Goal: Information Seeking & Learning: Learn about a topic

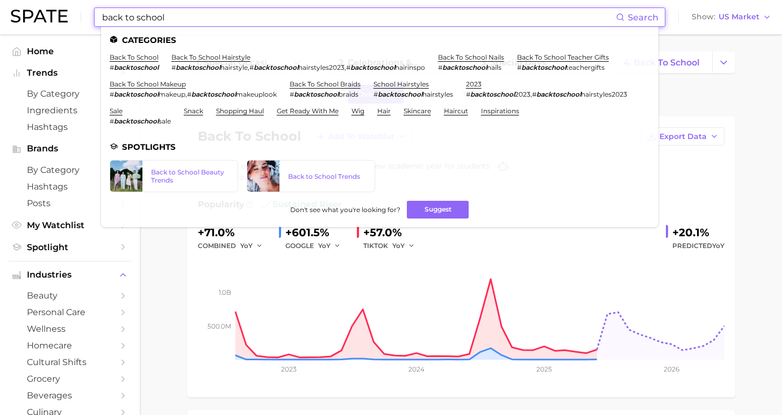
scroll to position [453, 0]
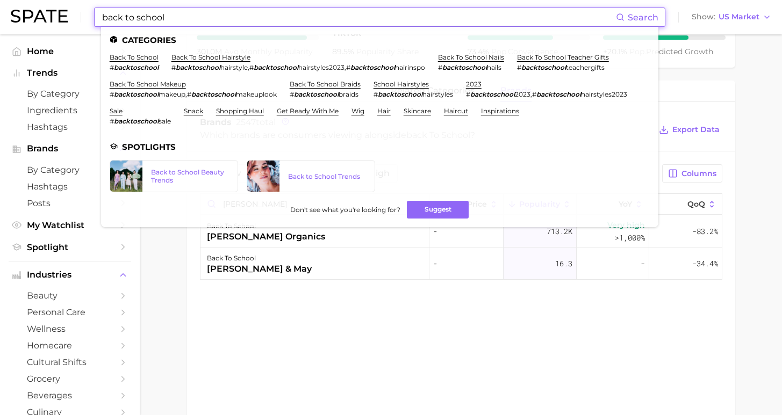
drag, startPoint x: 152, startPoint y: 19, endPoint x: -3, endPoint y: 18, distance: 155.3
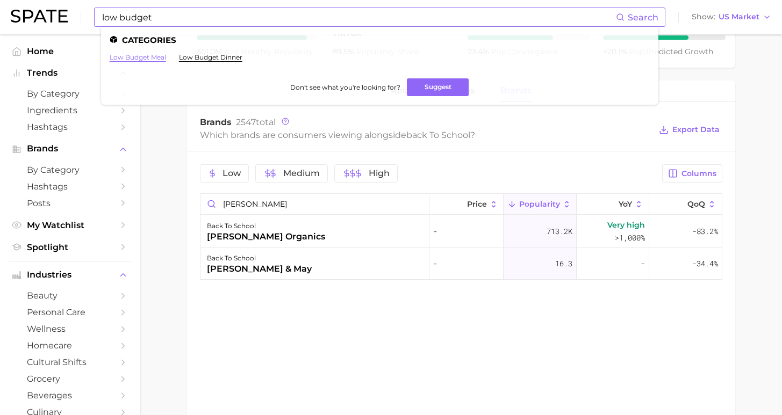
click at [153, 56] on link "low budget meal" at bounding box center [138, 57] width 56 height 8
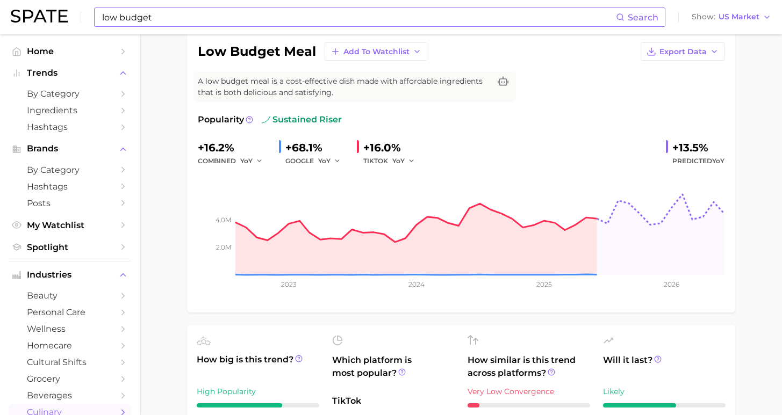
scroll to position [306, 0]
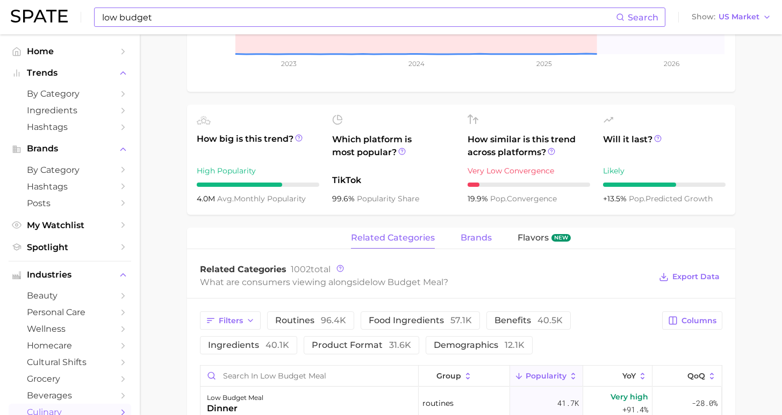
click at [474, 240] on span "brands" at bounding box center [476, 238] width 31 height 10
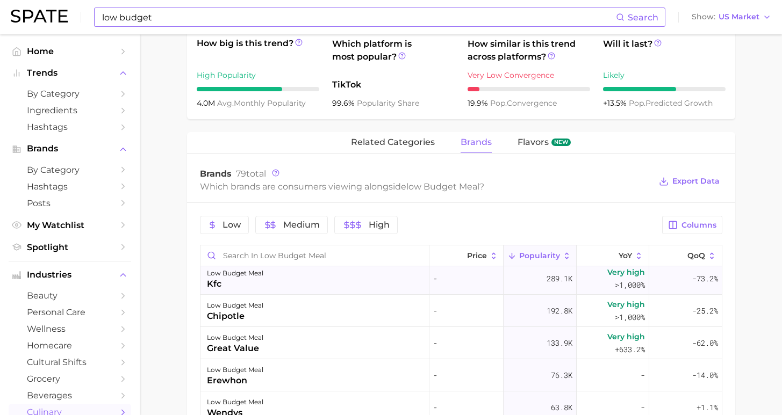
scroll to position [8, 0]
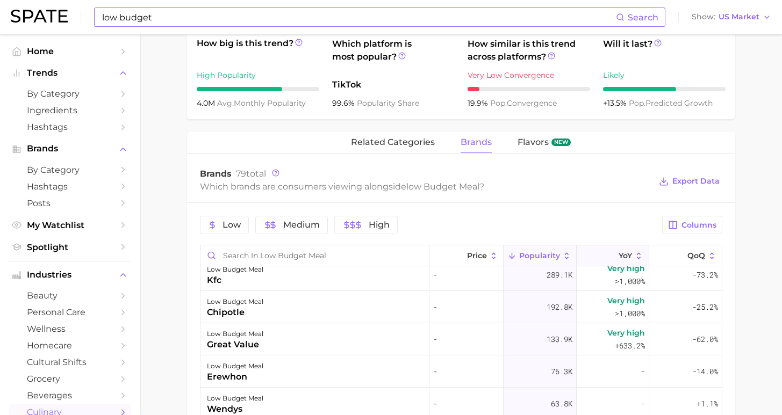
click at [607, 257] on icon at bounding box center [612, 257] width 10 height 10
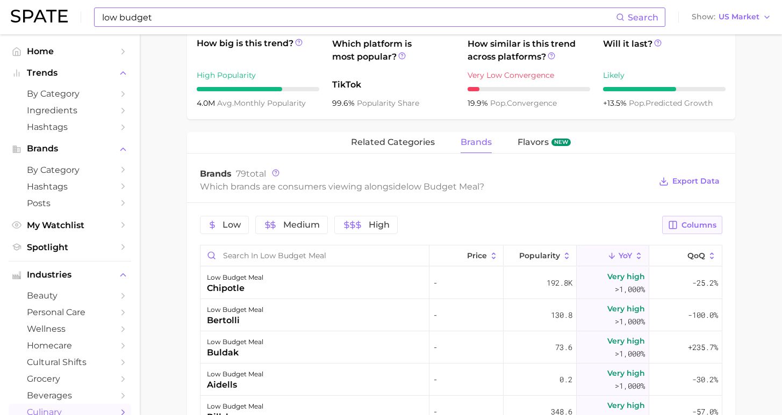
click at [713, 228] on span "Columns" at bounding box center [699, 225] width 35 height 9
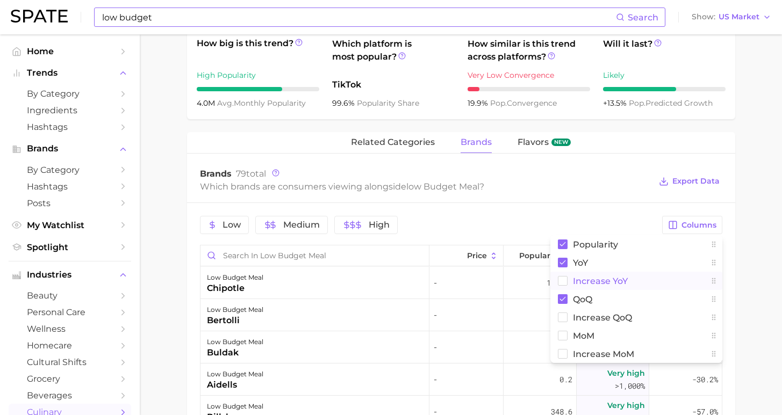
click at [585, 281] on span "Increase YoY" at bounding box center [600, 281] width 55 height 9
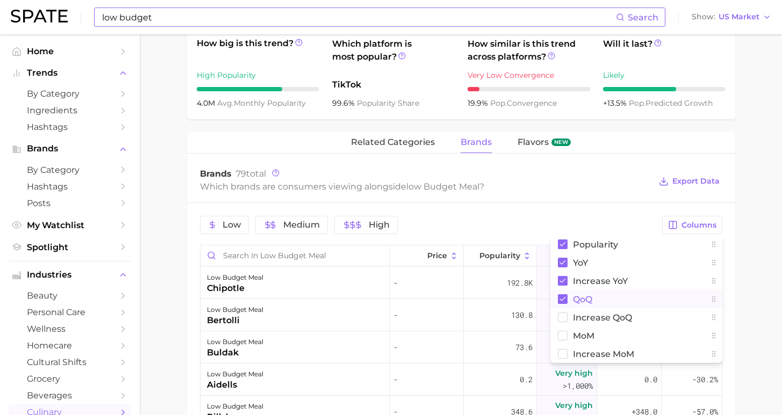
click at [582, 297] on span "QoQ" at bounding box center [582, 299] width 19 height 9
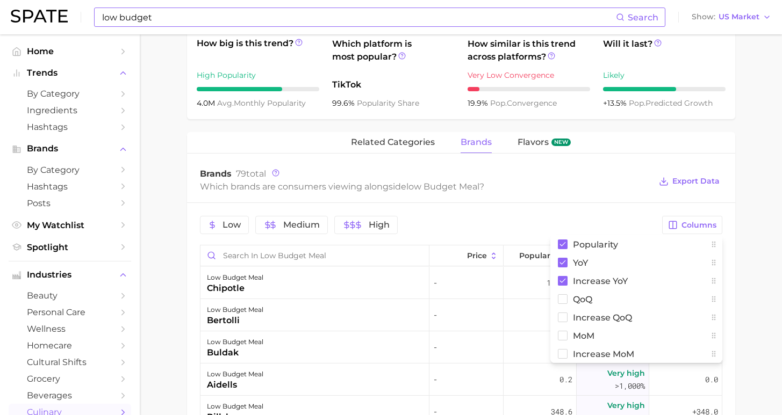
click at [756, 280] on main "1. diets & meals 2. meals 3. budget-friendly recipes 4. low budget meal Overvie…" at bounding box center [461, 180] width 642 height 1094
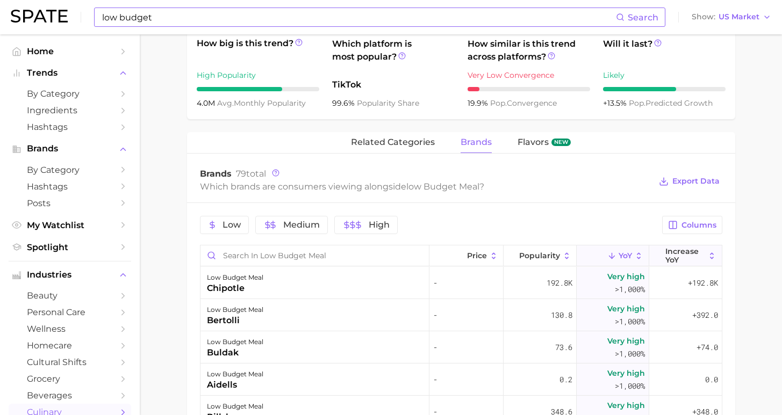
click at [671, 261] on span "Increase YoY" at bounding box center [685, 255] width 40 height 17
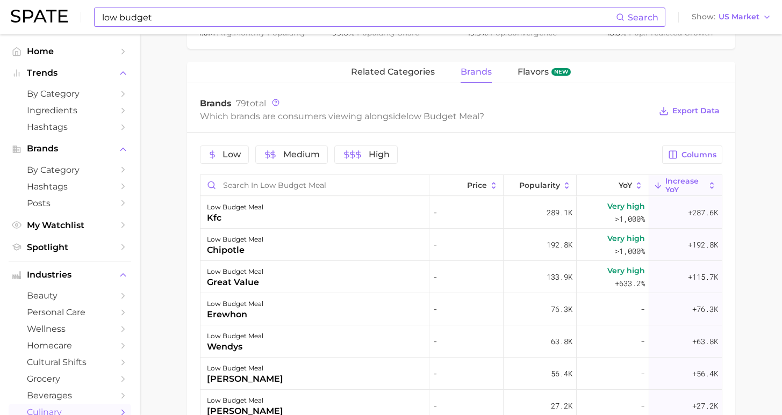
scroll to position [474, 0]
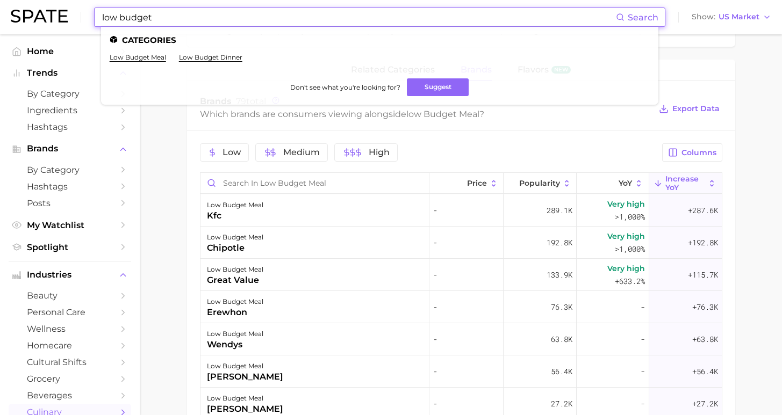
drag, startPoint x: 173, startPoint y: 19, endPoint x: 70, endPoint y: 10, distance: 102.5
click at [70, 10] on div "low budget Search Categories low budget meal low budget dinner Don't see what y…" at bounding box center [391, 17] width 761 height 34
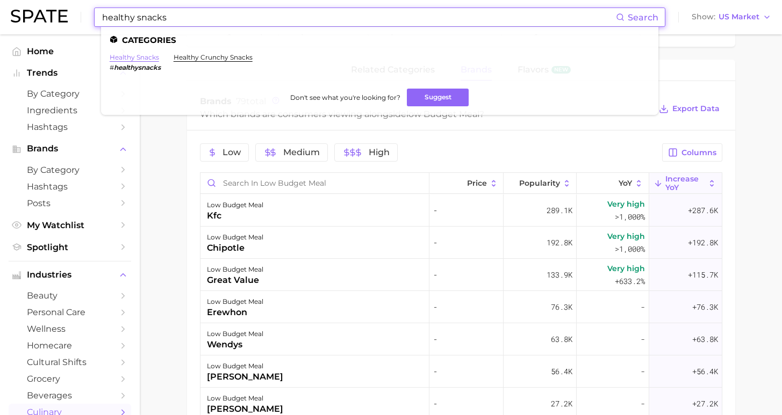
click at [139, 56] on link "healthy snacks" at bounding box center [134, 57] width 49 height 8
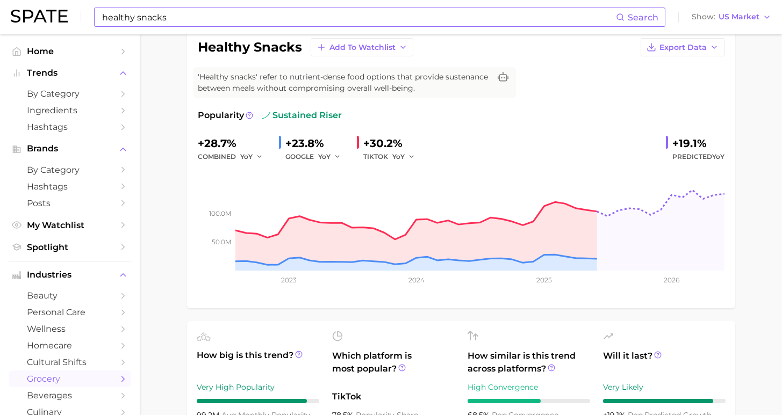
scroll to position [309, 0]
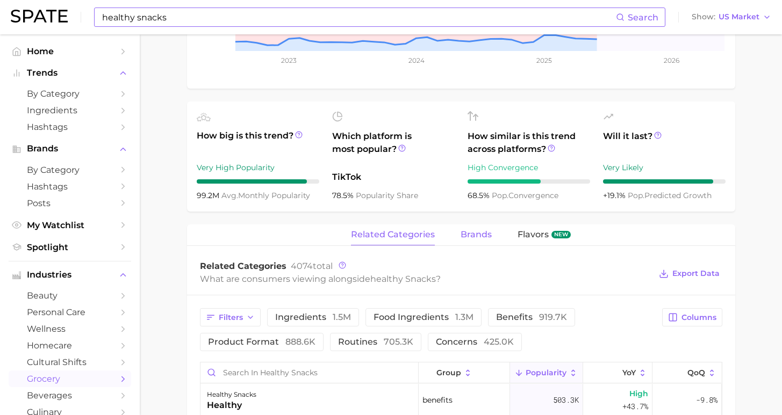
click at [478, 242] on button "brands" at bounding box center [476, 235] width 31 height 21
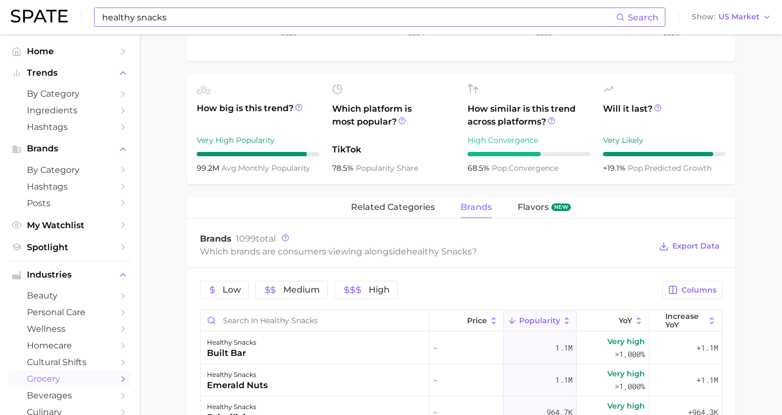
scroll to position [373, 0]
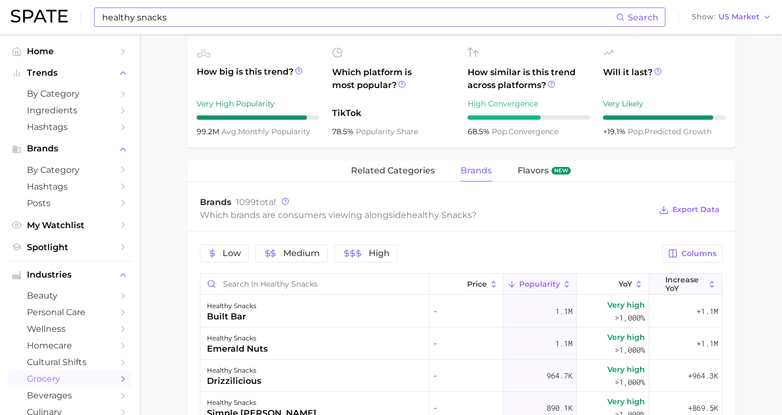
click at [678, 285] on span "Increase YoY" at bounding box center [685, 284] width 40 height 17
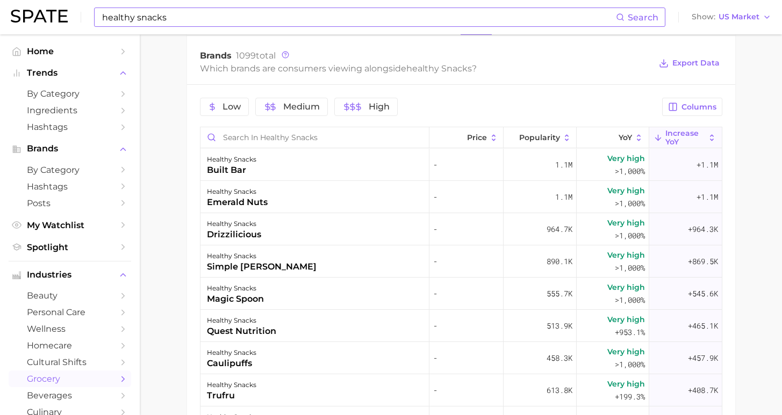
scroll to position [610, 0]
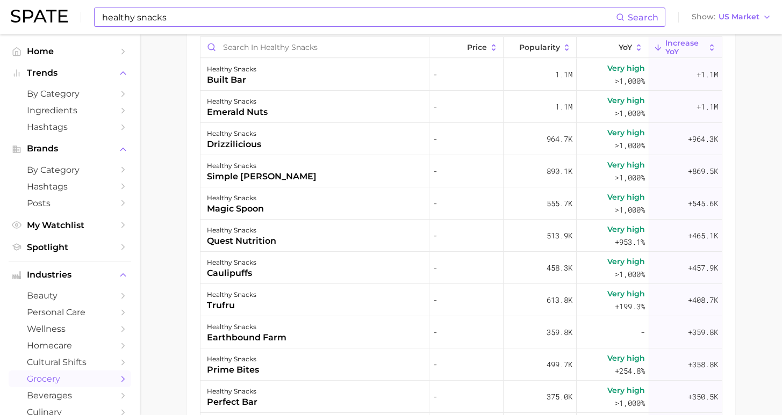
click at [201, 17] on input "healthy snacks" at bounding box center [358, 17] width 515 height 18
type input "h"
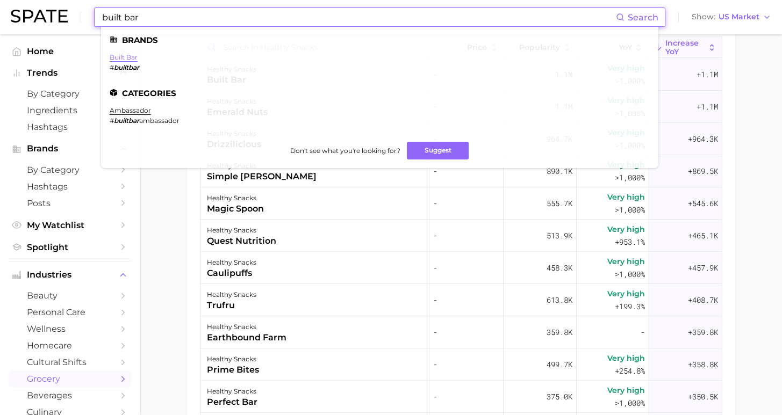
type input "built bar"
click at [131, 56] on link "built bar" at bounding box center [124, 57] width 28 height 8
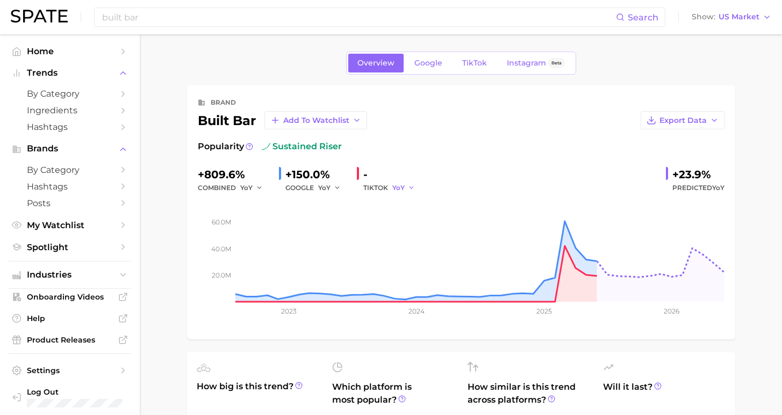
click at [401, 187] on button "YoY" at bounding box center [403, 188] width 23 height 13
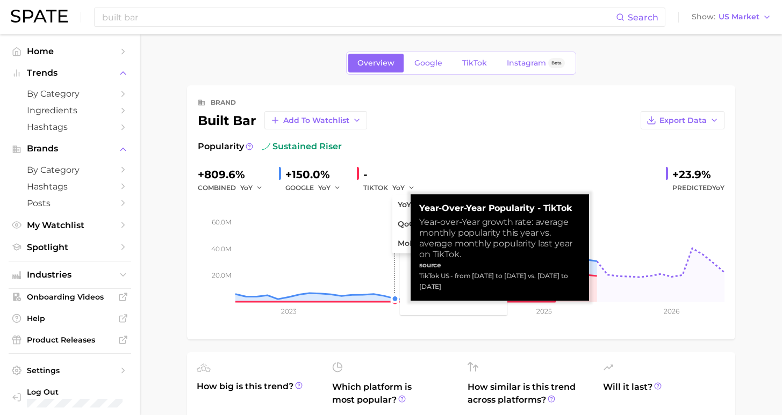
click at [389, 300] on rect at bounding box center [461, 248] width 527 height 107
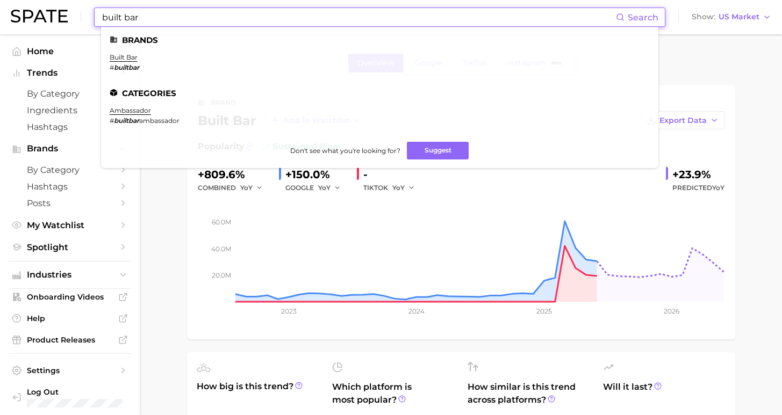
drag, startPoint x: 137, startPoint y: 15, endPoint x: 0, endPoint y: 8, distance: 136.7
click at [0, 8] on header "built bar Search Brands built bar # builtbar Categories ambassador # builtbar a…" at bounding box center [391, 17] width 782 height 34
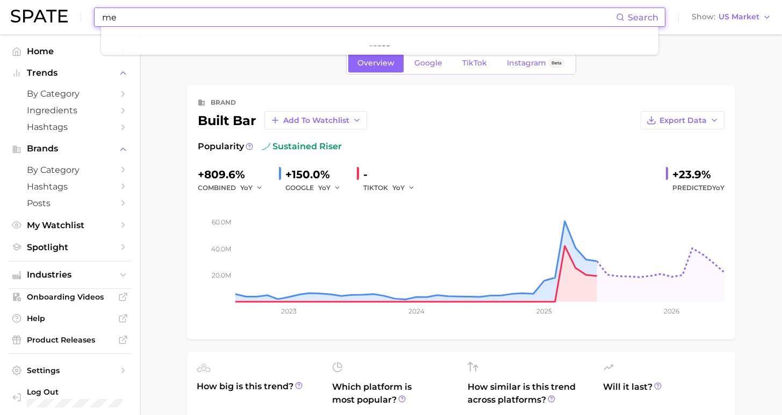
type input "m"
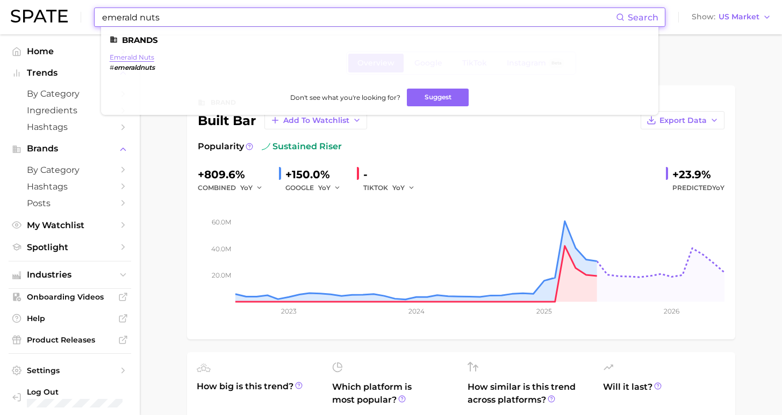
click at [121, 54] on link "emerald nuts" at bounding box center [132, 57] width 45 height 8
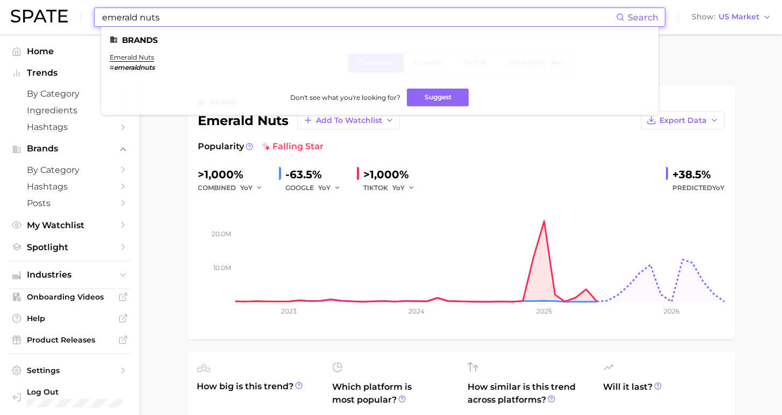
drag, startPoint x: 155, startPoint y: 18, endPoint x: -3, endPoint y: 12, distance: 158.7
click at [0, 12] on html "emerald nuts Search Brands emerald nuts # emeraldnuts Don't see what you're loo…" at bounding box center [391, 207] width 782 height 415
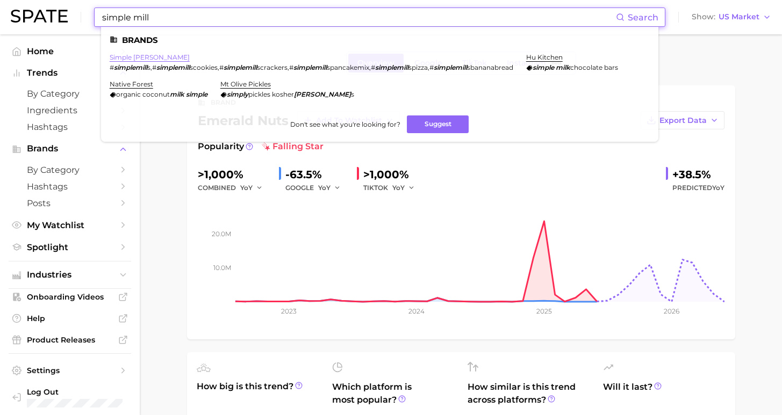
type input "simple mill"
click at [136, 55] on link "simple [PERSON_NAME]" at bounding box center [150, 57] width 80 height 8
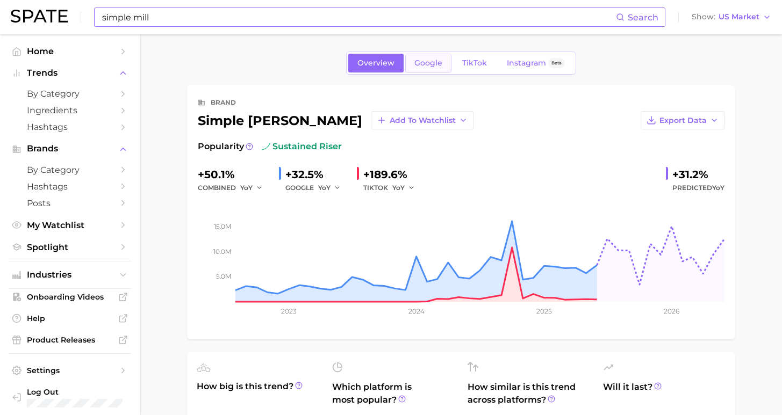
click at [425, 63] on span "Google" at bounding box center [428, 63] width 28 height 9
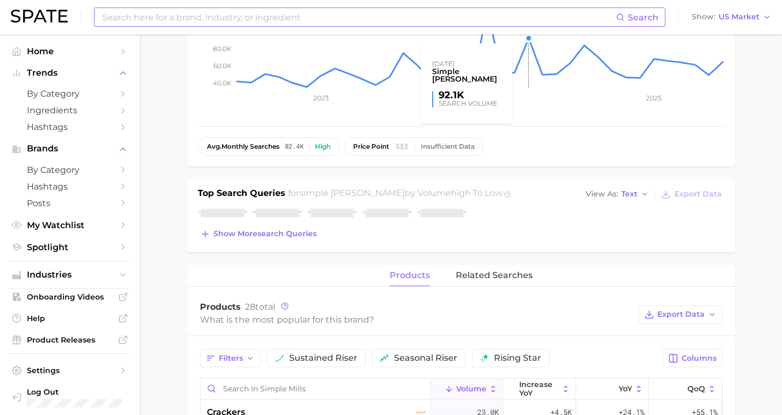
scroll to position [338, 0]
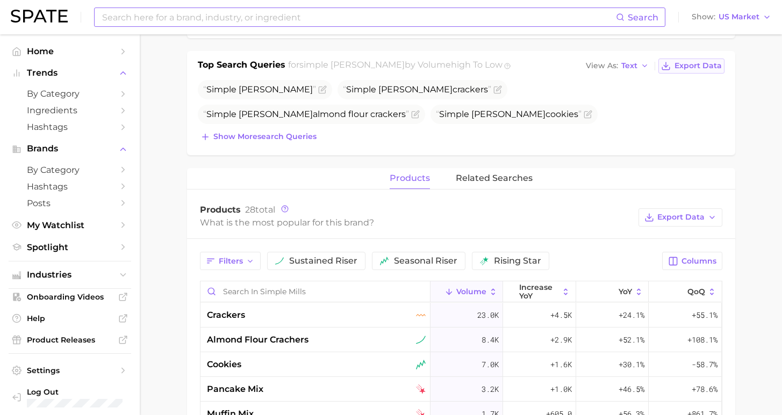
click at [689, 69] on span "Export Data" at bounding box center [698, 65] width 47 height 9
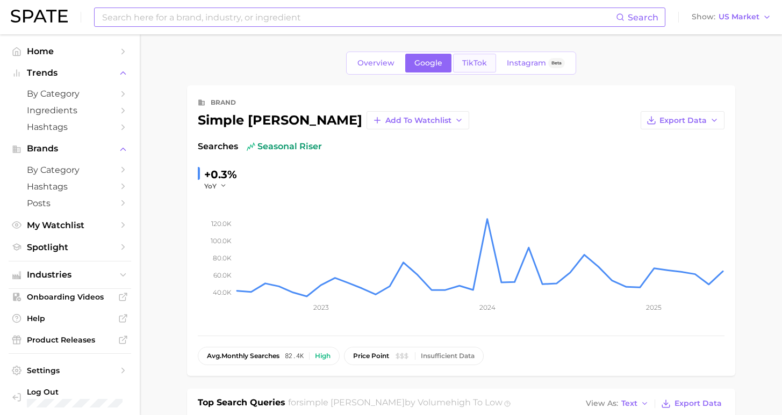
click at [476, 59] on span "TikTok" at bounding box center [474, 63] width 25 height 9
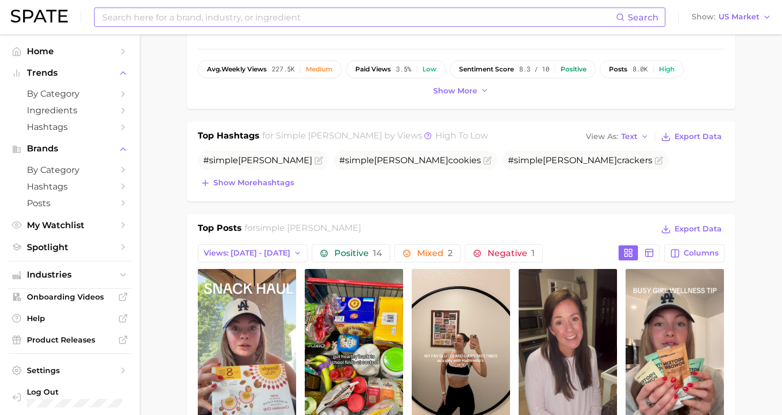
scroll to position [346, 0]
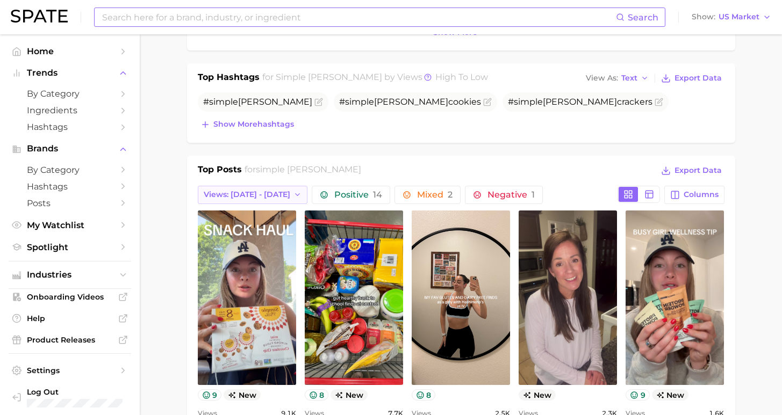
click at [240, 200] on button "Views: [DATE] - [DATE]" at bounding box center [253, 195] width 110 height 18
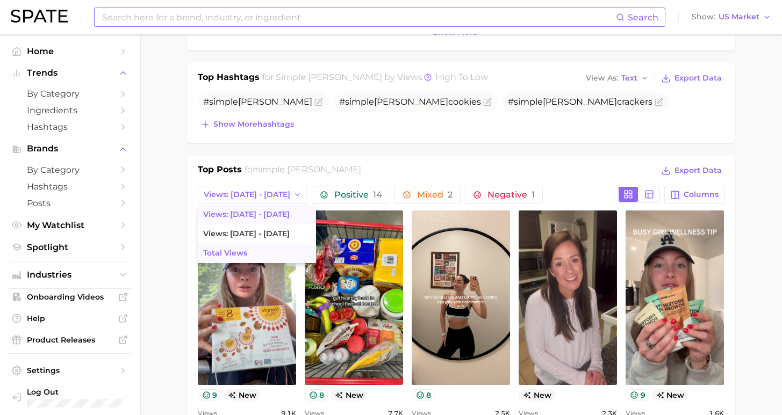
click at [259, 254] on button "Total Views" at bounding box center [257, 253] width 118 height 19
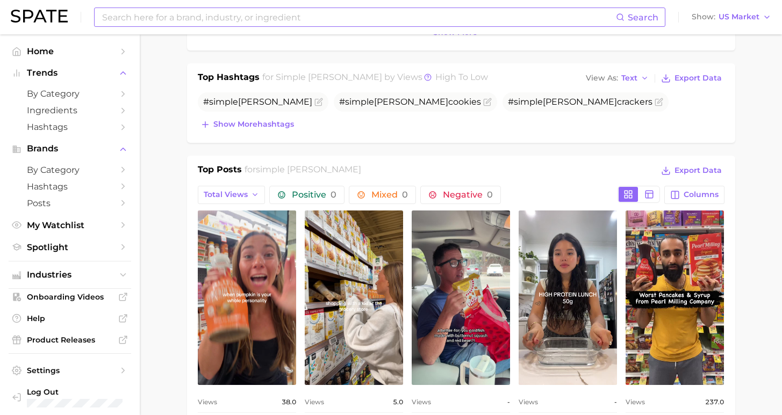
scroll to position [0, 0]
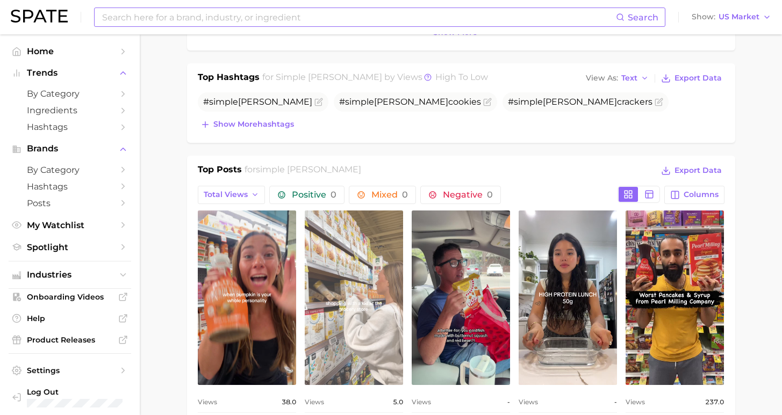
click at [363, 362] on link "view post on TikTok" at bounding box center [354, 298] width 98 height 175
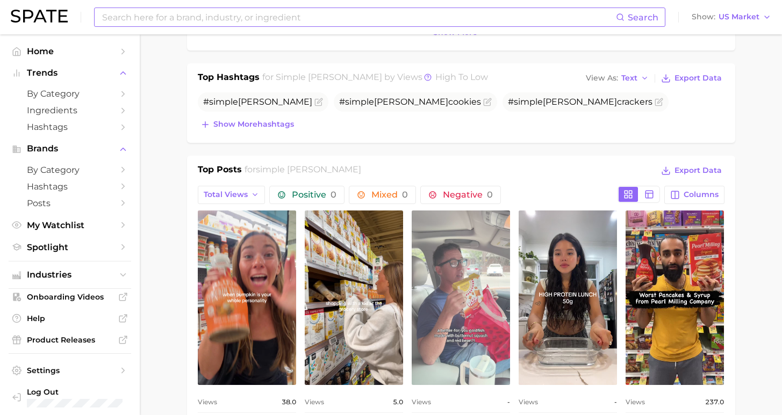
click at [469, 311] on link "view post on TikTok" at bounding box center [461, 298] width 98 height 175
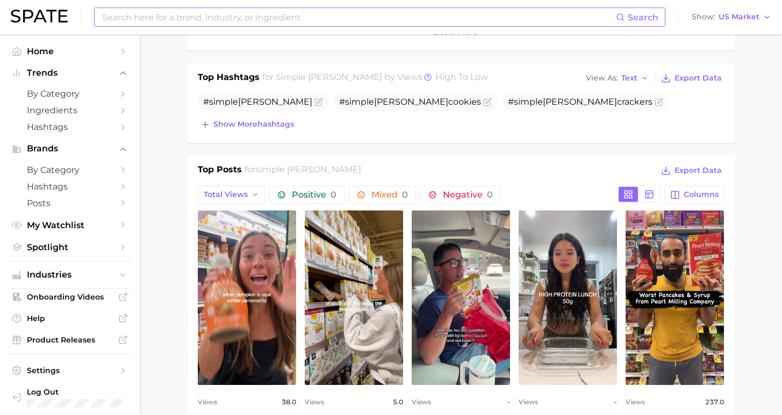
scroll to position [527, 0]
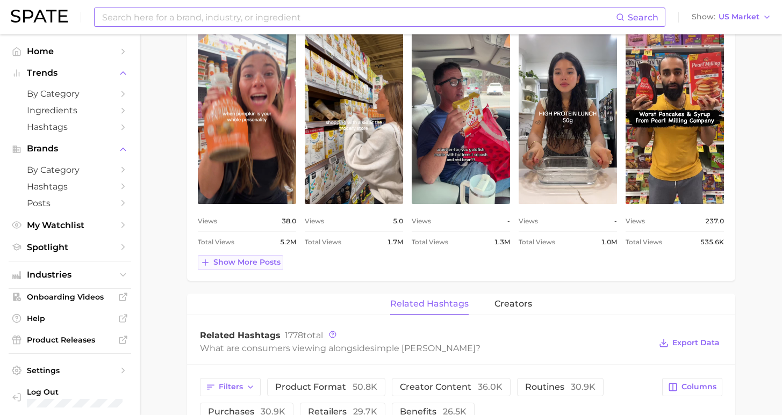
click at [241, 264] on span "Show more posts" at bounding box center [246, 262] width 67 height 9
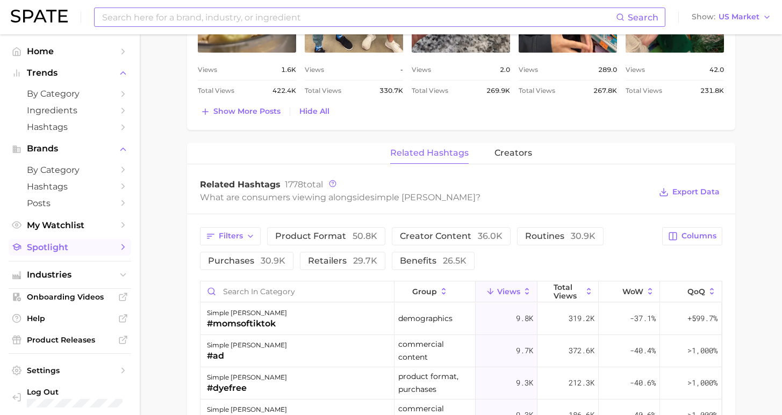
scroll to position [394, 0]
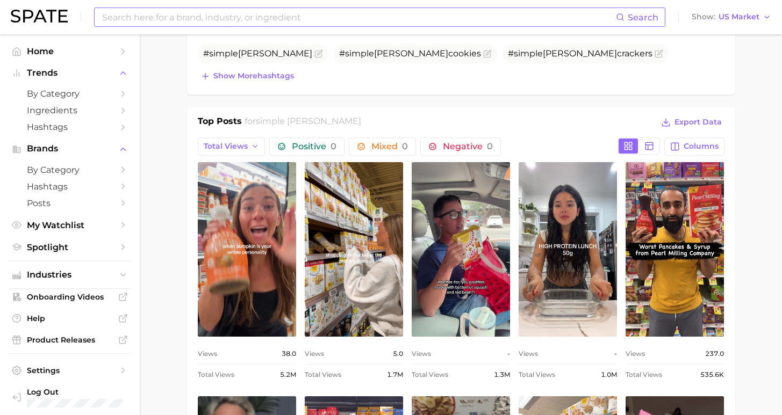
click at [204, 24] on input at bounding box center [358, 17] width 515 height 18
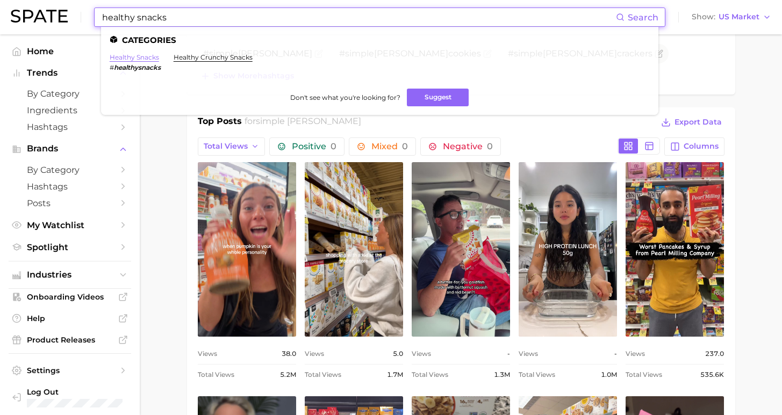
type input "healthy snacks"
click at [132, 58] on link "healthy snacks" at bounding box center [134, 57] width 49 height 8
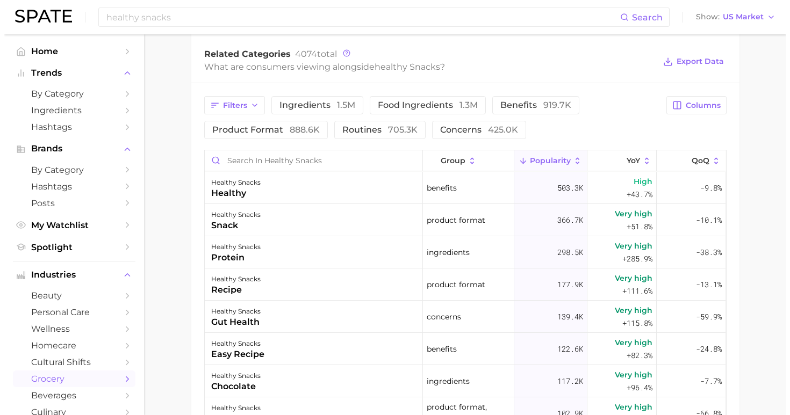
scroll to position [298, 0]
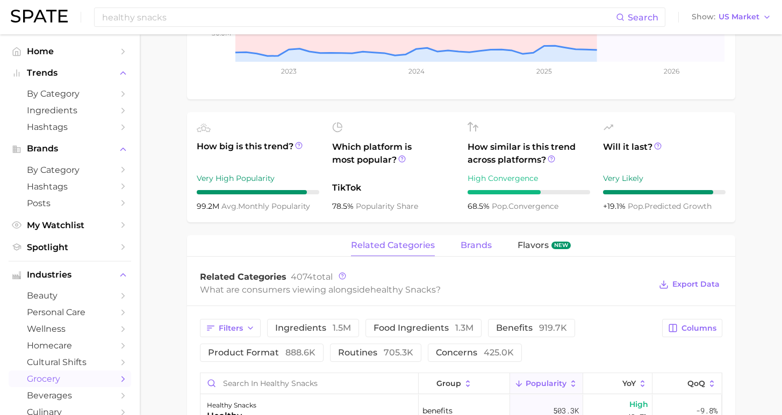
click at [471, 245] on span "brands" at bounding box center [476, 246] width 31 height 10
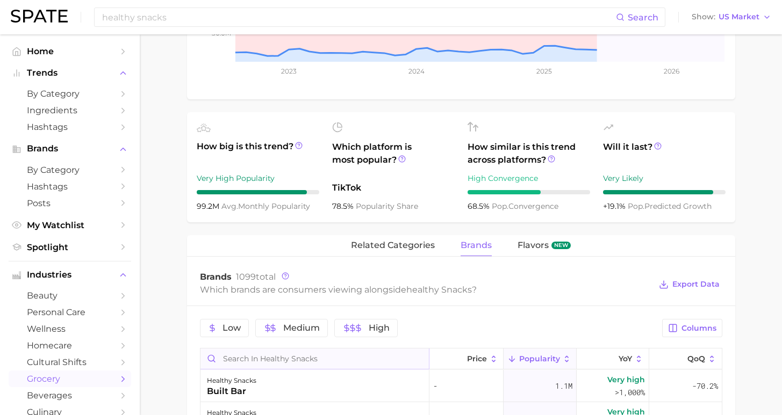
click at [344, 364] on input "Search in healthy snacks" at bounding box center [314, 359] width 228 height 20
type input "simple [PERSON_NAME]"
click at [375, 375] on div "healthy snacks simple [PERSON_NAME]" at bounding box center [314, 386] width 229 height 32
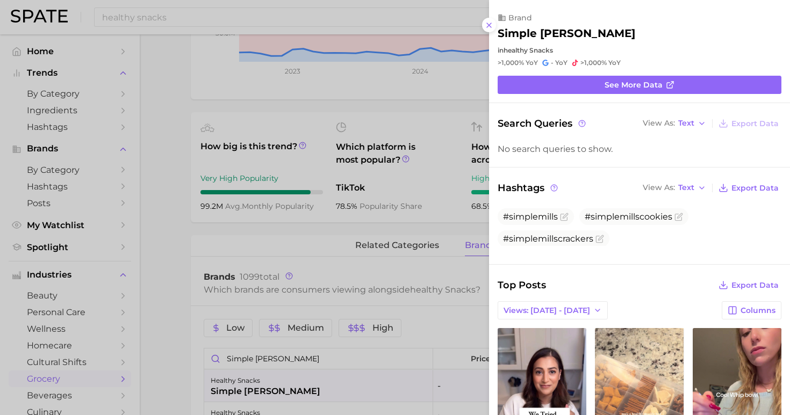
scroll to position [87, 0]
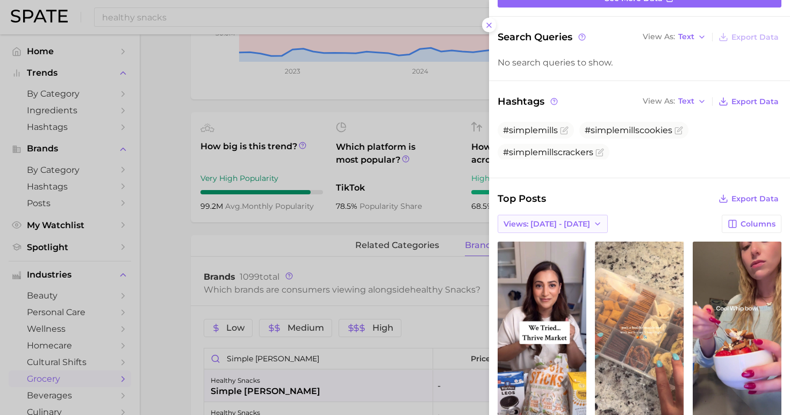
click at [537, 220] on button "Views: [DATE] - [DATE]" at bounding box center [553, 224] width 110 height 18
click at [533, 262] on button "Total Views" at bounding box center [557, 263] width 118 height 19
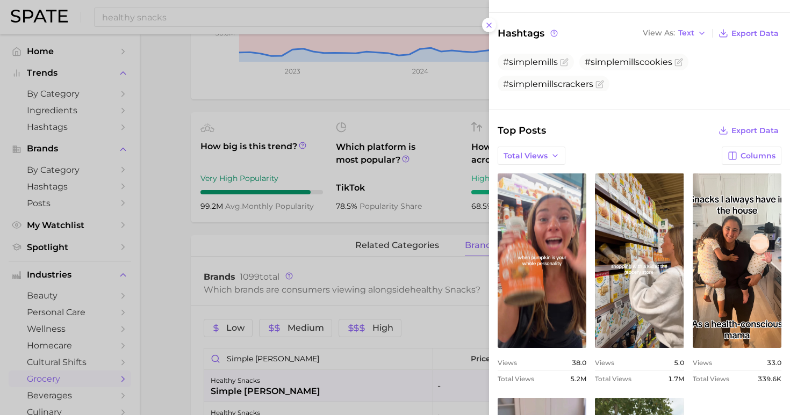
scroll to position [250, 0]
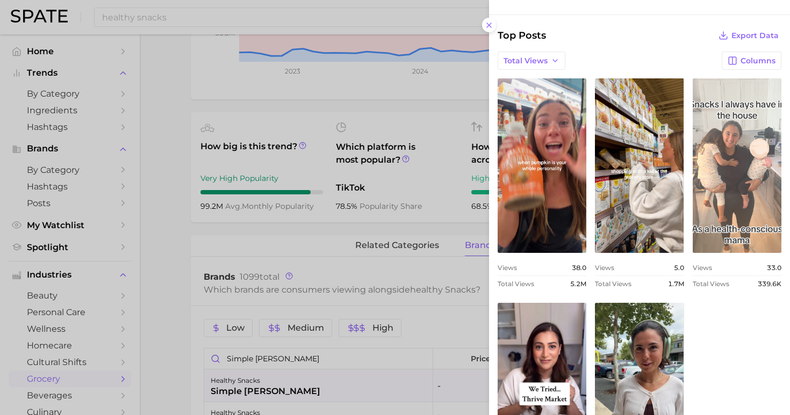
click at [740, 178] on link "view post on TikTok" at bounding box center [737, 165] width 89 height 175
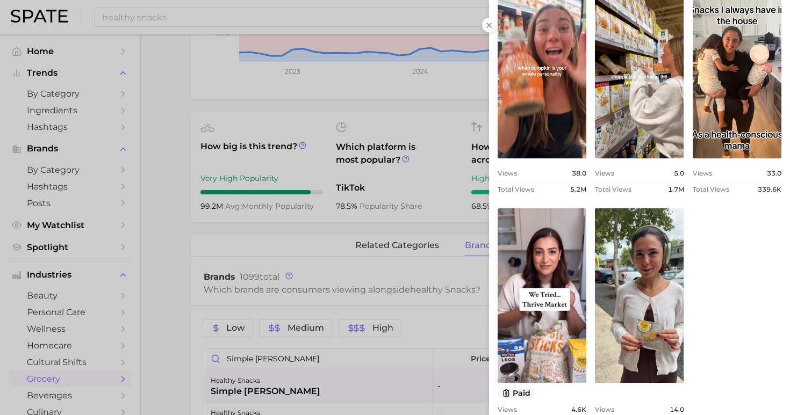
scroll to position [385, 0]
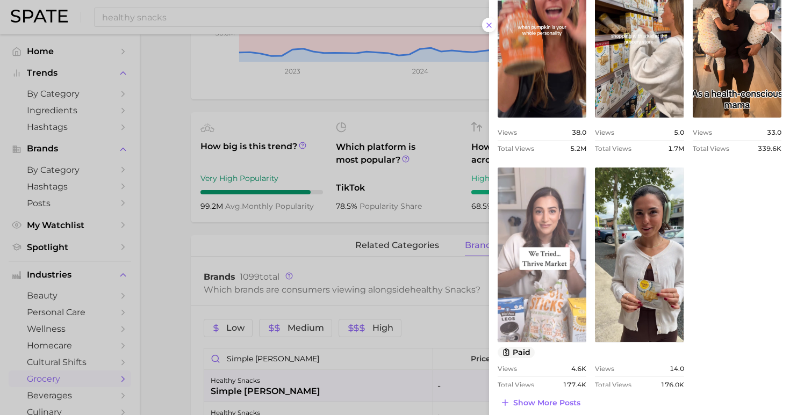
click at [548, 303] on link "view post on TikTok" at bounding box center [542, 255] width 89 height 175
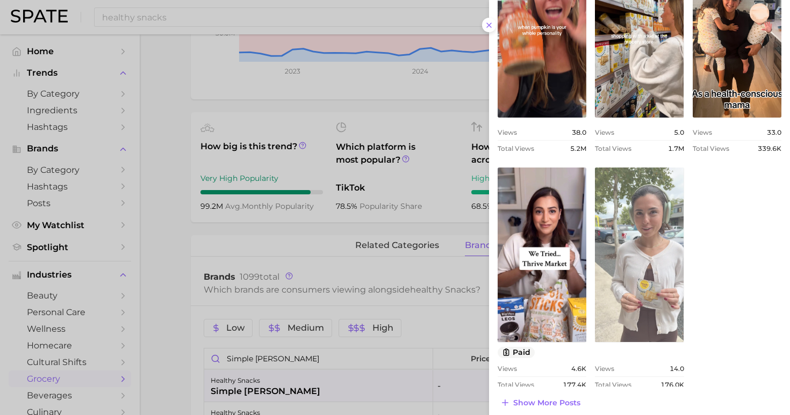
click at [608, 271] on link "view post on TikTok" at bounding box center [639, 255] width 89 height 175
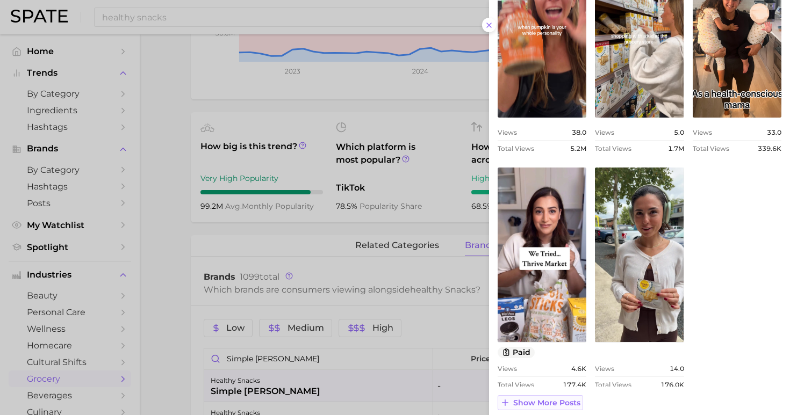
click at [544, 399] on span "Show more posts" at bounding box center [546, 403] width 67 height 9
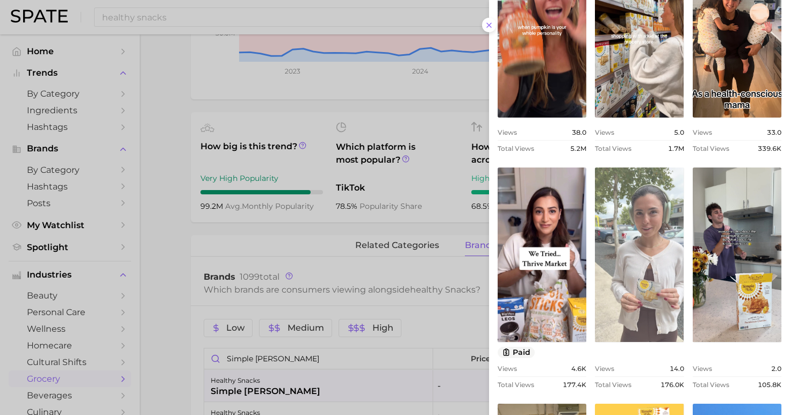
scroll to position [0, 0]
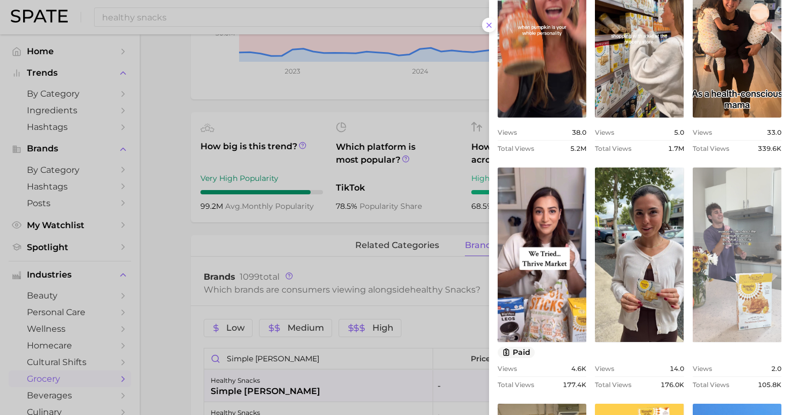
click at [752, 305] on link "view post on TikTok" at bounding box center [737, 255] width 89 height 175
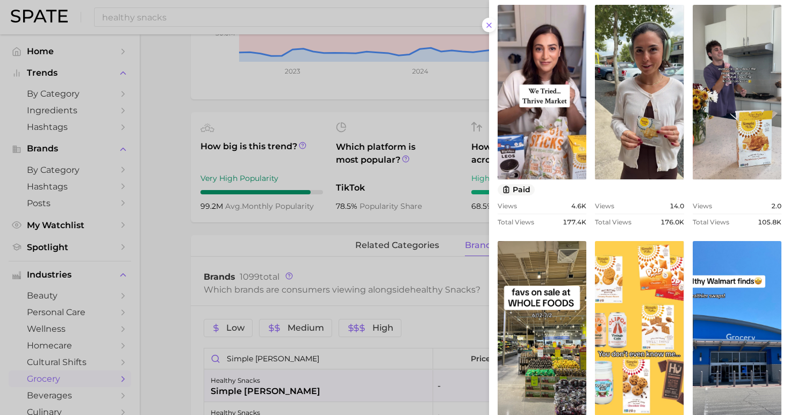
scroll to position [833, 0]
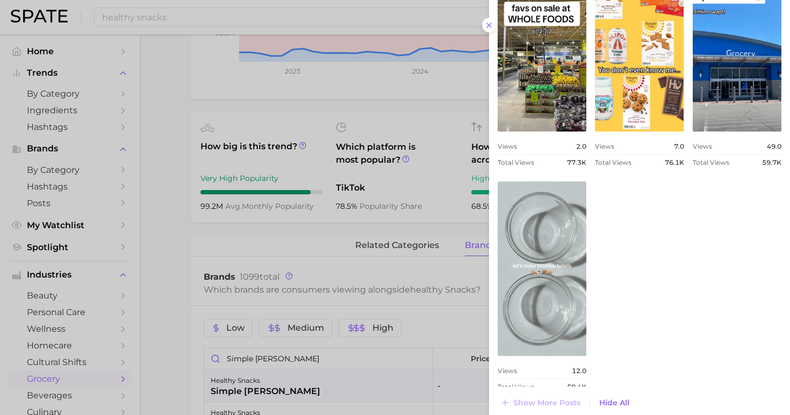
click at [563, 328] on link "view post on TikTok" at bounding box center [542, 269] width 89 height 175
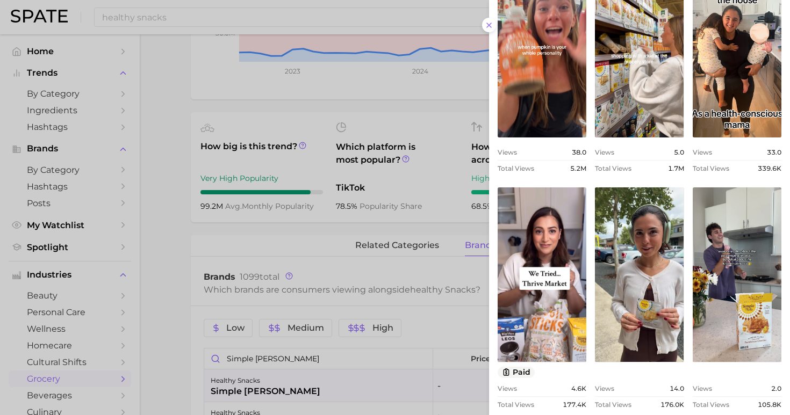
scroll to position [261, 0]
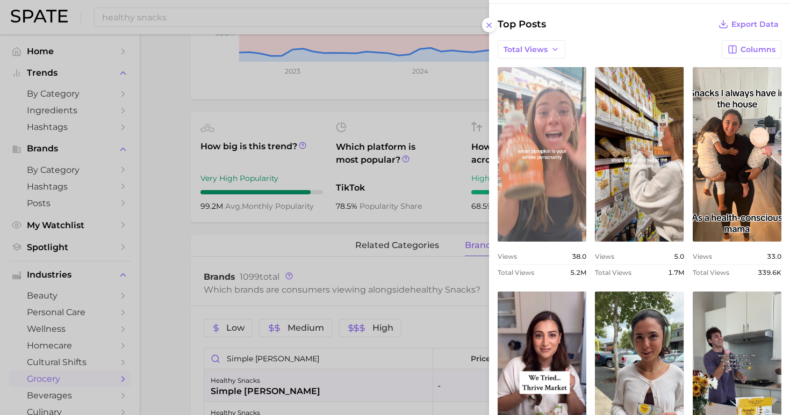
click at [533, 172] on link "view post on TikTok" at bounding box center [542, 154] width 89 height 175
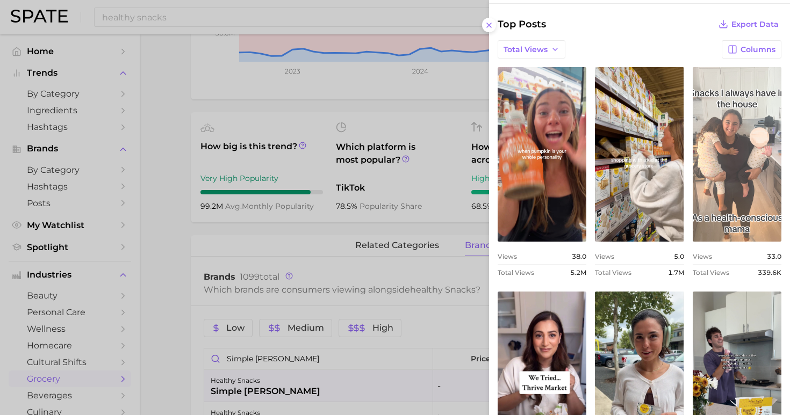
click at [728, 200] on link "view post on TikTok" at bounding box center [737, 154] width 89 height 175
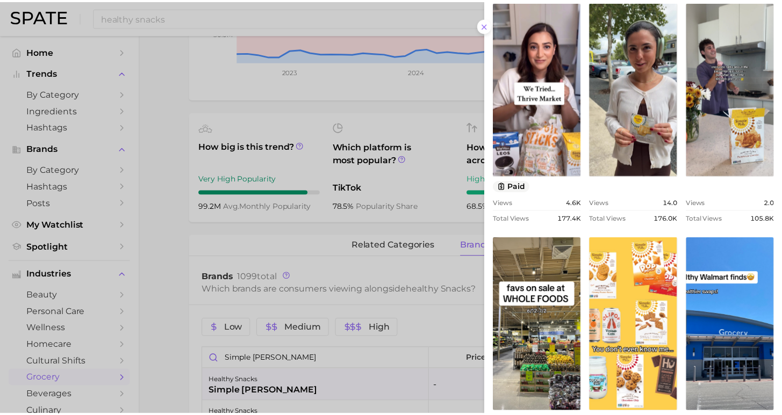
scroll to position [46, 0]
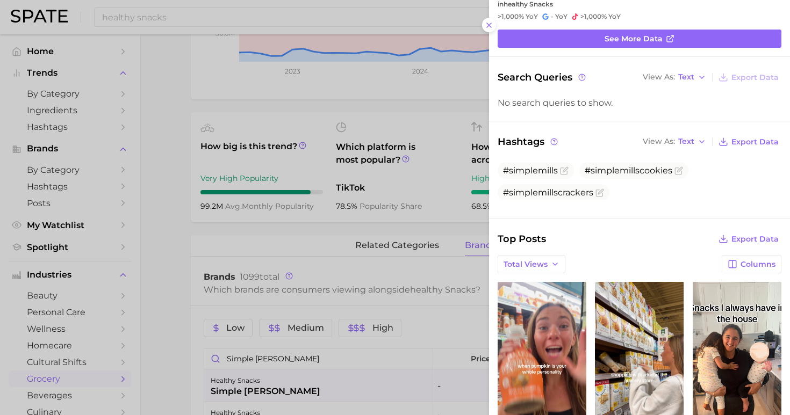
click at [267, 10] on div at bounding box center [395, 207] width 790 height 415
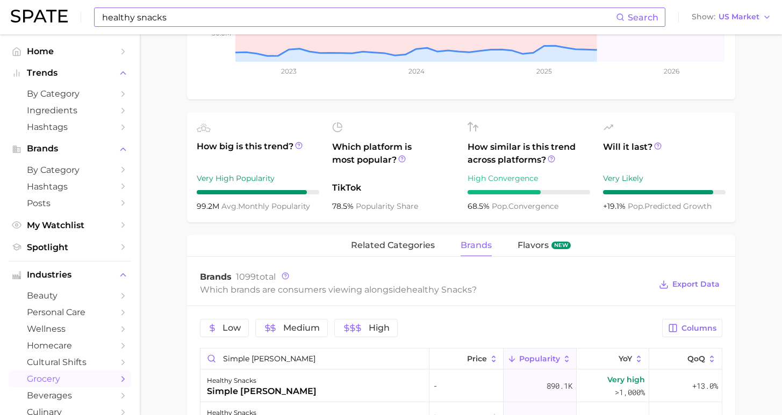
click at [253, 14] on input "healthy snacks" at bounding box center [358, 17] width 515 height 18
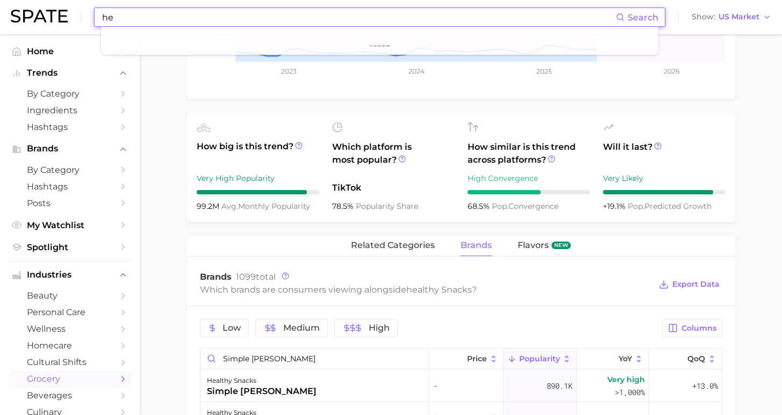
type input "h"
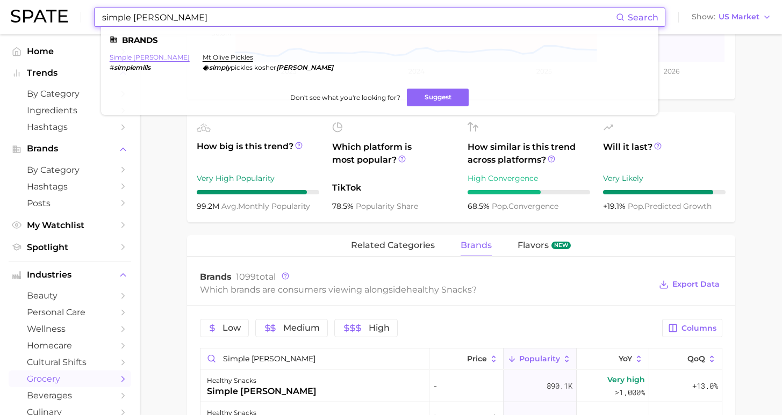
type input "simple [PERSON_NAME]"
click at [123, 54] on link "simple [PERSON_NAME]" at bounding box center [150, 57] width 80 height 8
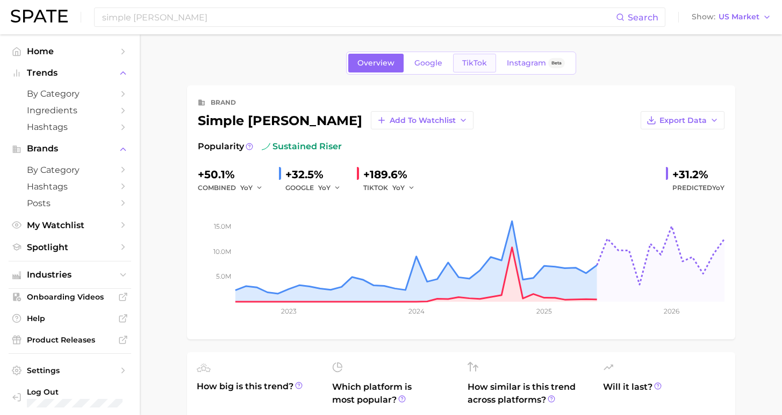
click at [485, 64] on link "TikTok" at bounding box center [474, 63] width 43 height 19
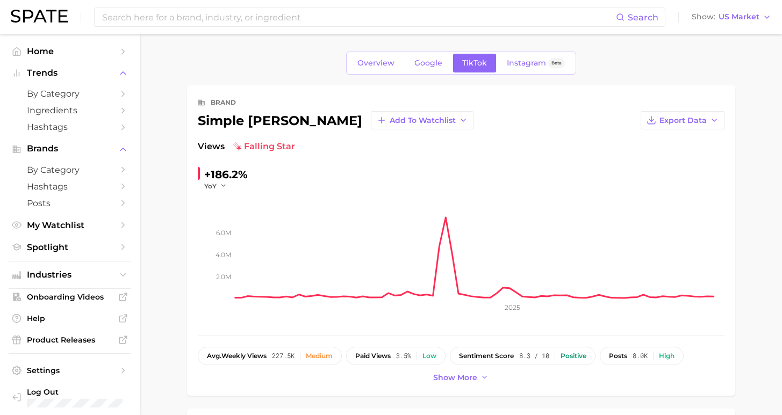
scroll to position [349, 0]
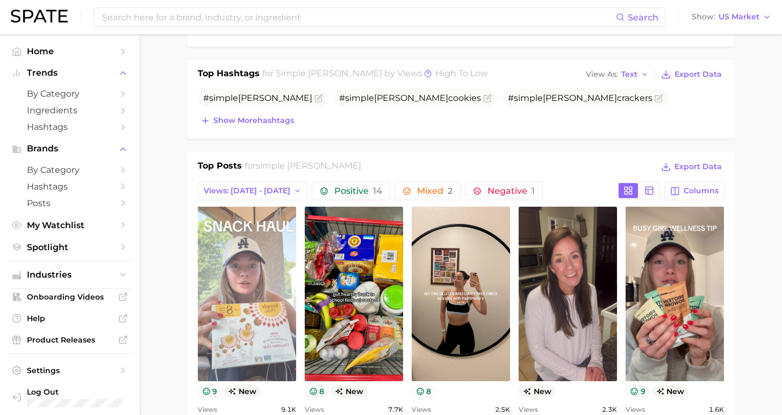
click at [232, 307] on link "view post on TikTok" at bounding box center [247, 294] width 98 height 175
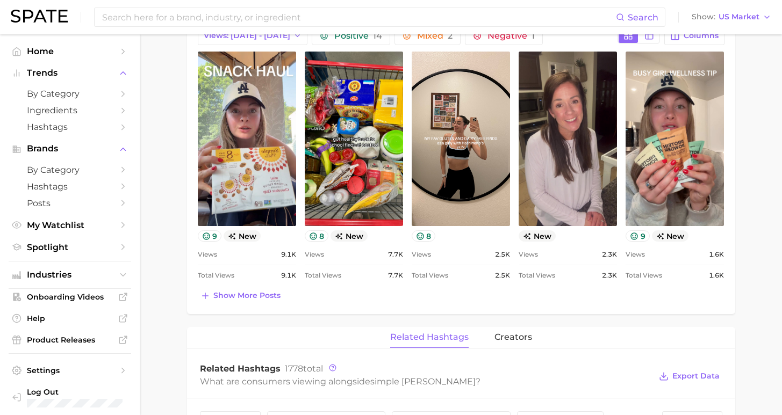
scroll to position [484, 0]
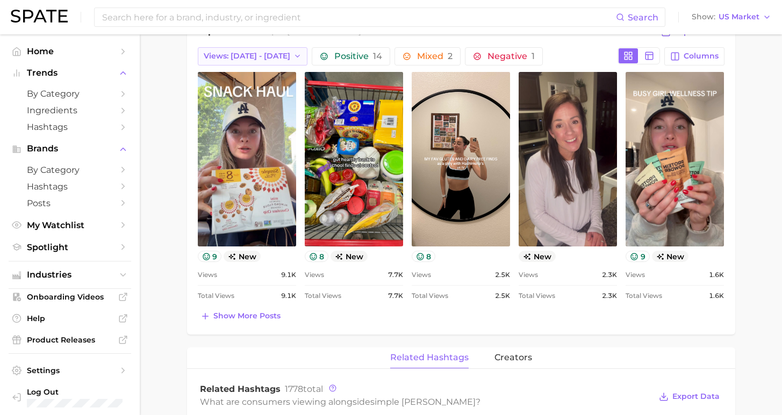
click at [263, 57] on span "Views: [DATE] - [DATE]" at bounding box center [247, 56] width 87 height 9
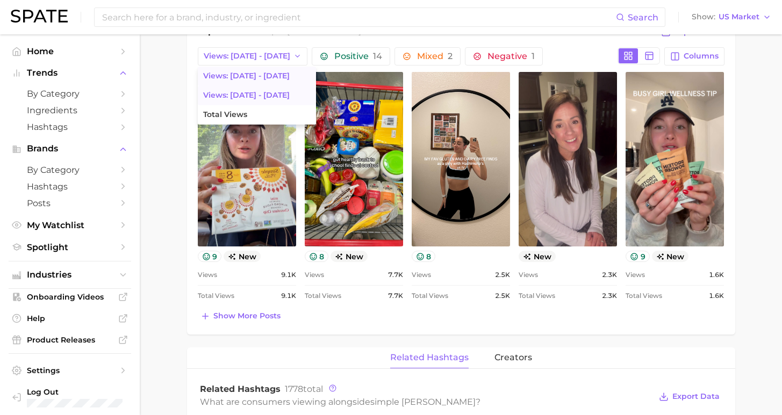
click at [270, 98] on span "Views: [DATE] - [DATE]" at bounding box center [246, 95] width 87 height 9
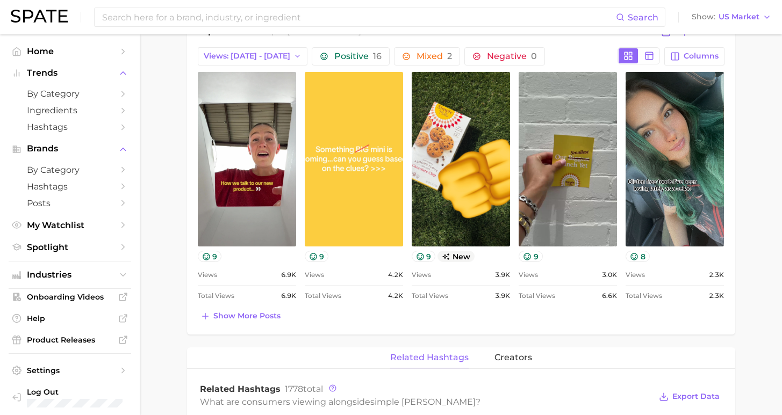
scroll to position [0, 0]
click at [254, 62] on button "Views: [DATE] - [DATE]" at bounding box center [253, 56] width 110 height 18
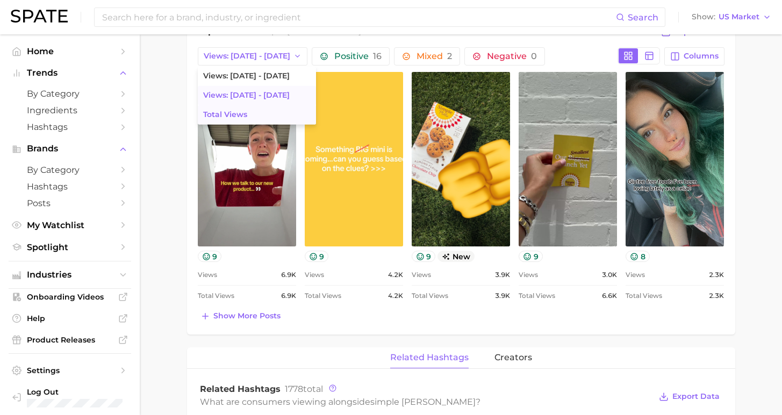
click at [248, 116] on button "Total Views" at bounding box center [257, 114] width 118 height 19
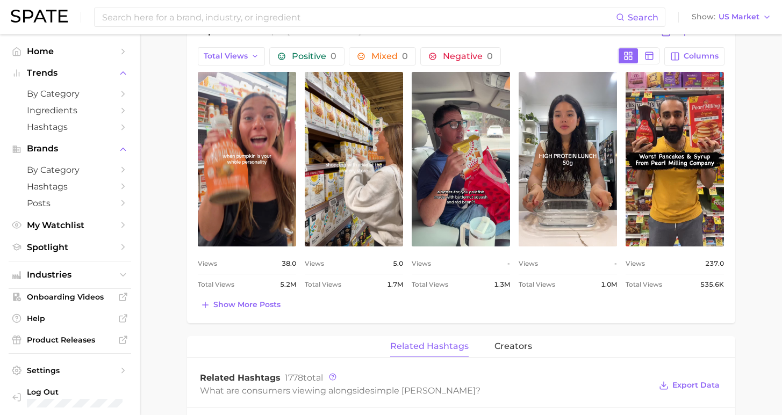
click at [246, 308] on span "Show more posts" at bounding box center [246, 304] width 67 height 9
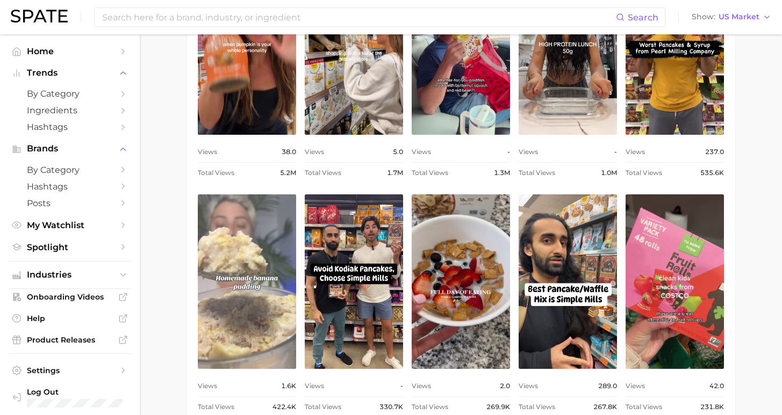
scroll to position [688, 0]
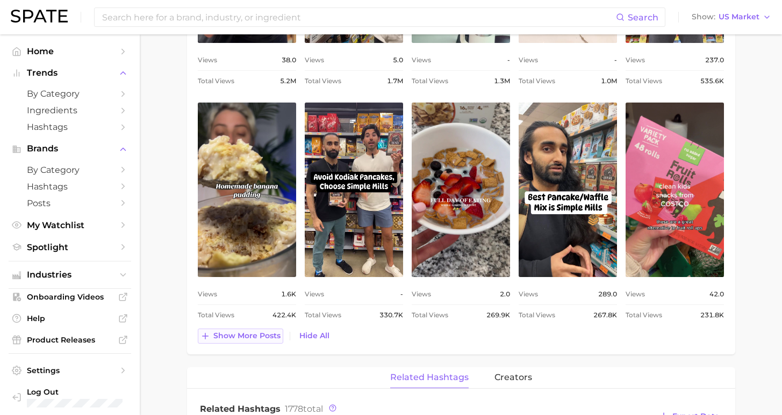
click at [254, 337] on span "Show more posts" at bounding box center [246, 336] width 67 height 9
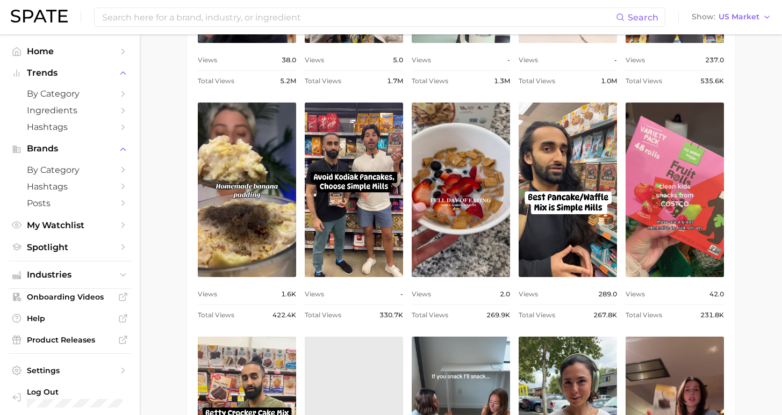
scroll to position [0, 0]
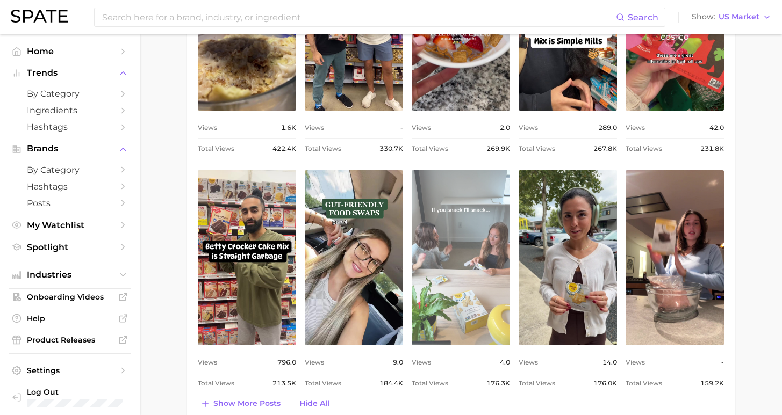
click at [482, 290] on link "view post on TikTok" at bounding box center [461, 257] width 98 height 175
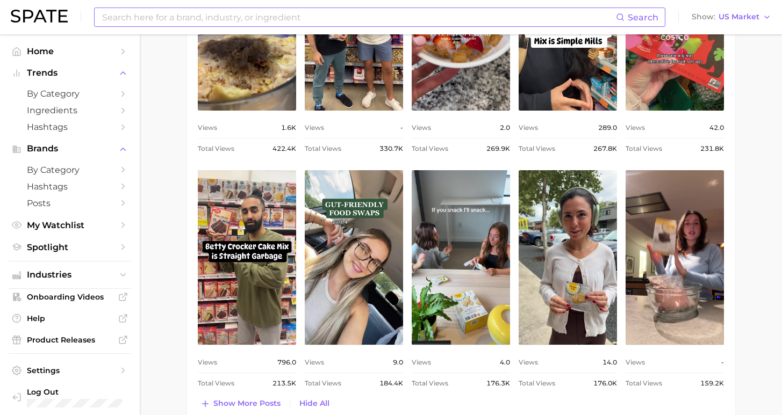
click at [392, 17] on input at bounding box center [358, 17] width 515 height 18
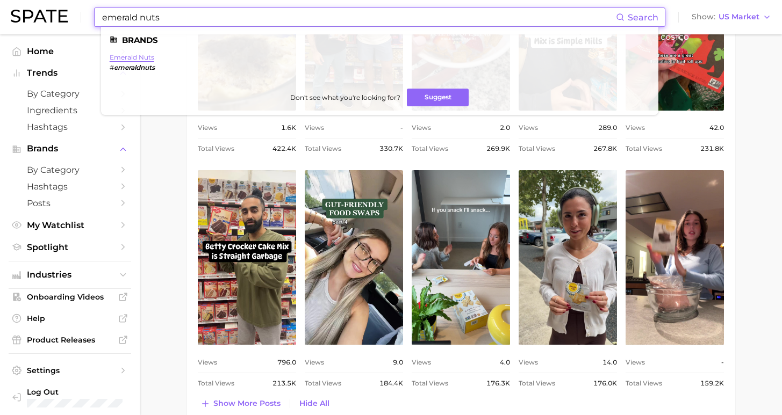
type input "emerald nuts"
click at [130, 56] on link "emerald nuts" at bounding box center [132, 57] width 45 height 8
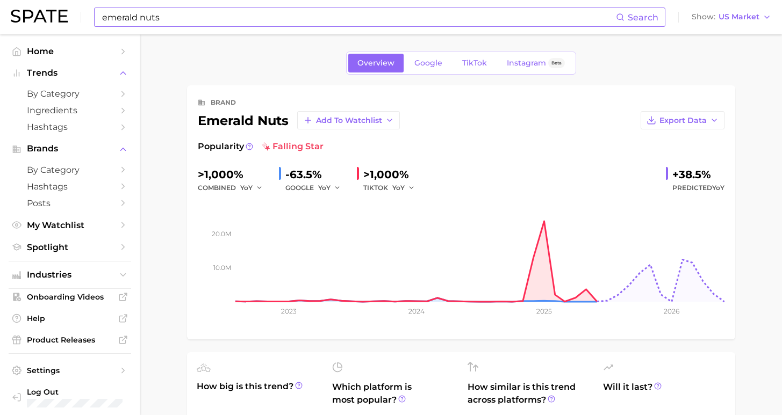
click at [470, 66] on span "TikTok" at bounding box center [474, 63] width 25 height 9
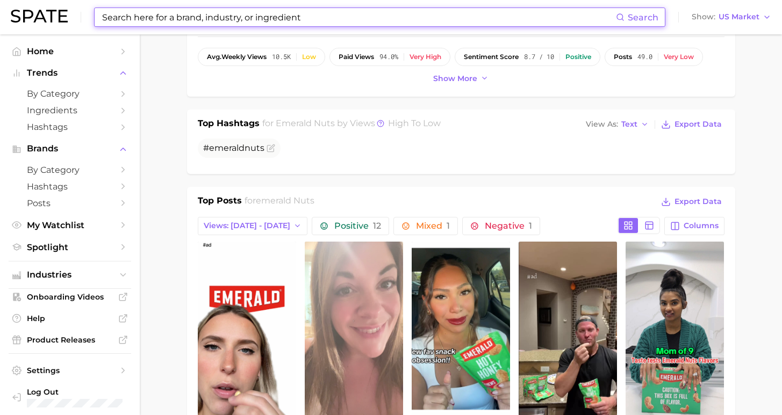
scroll to position [382, 0]
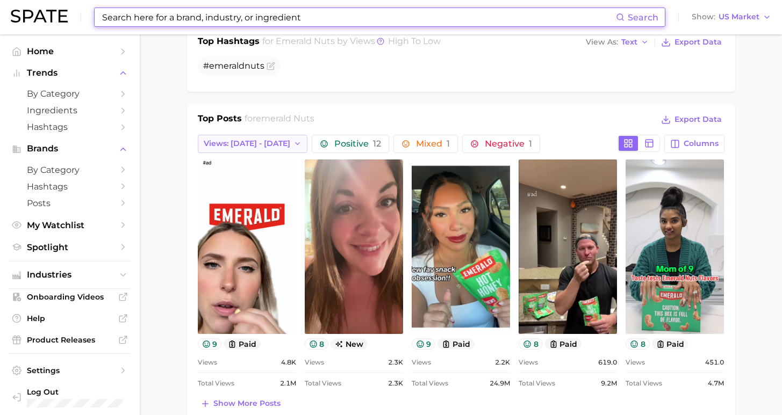
click at [279, 144] on button "Views: [DATE] - [DATE]" at bounding box center [253, 144] width 110 height 18
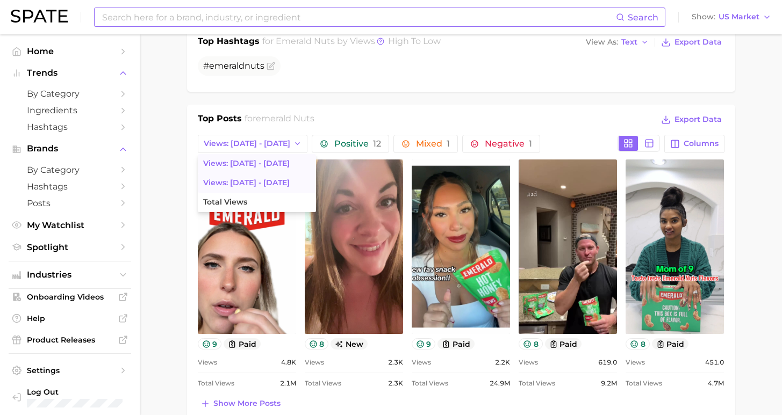
click at [281, 190] on button "Views: [DATE] - [DATE]" at bounding box center [257, 183] width 118 height 19
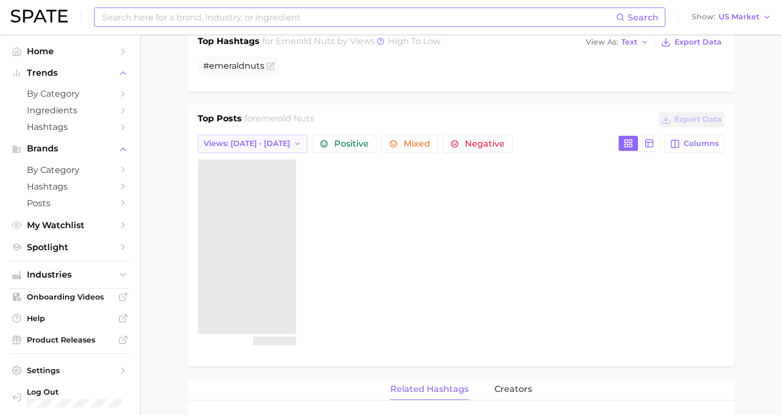
click at [272, 140] on span "Views: [DATE] - [DATE]" at bounding box center [247, 143] width 87 height 9
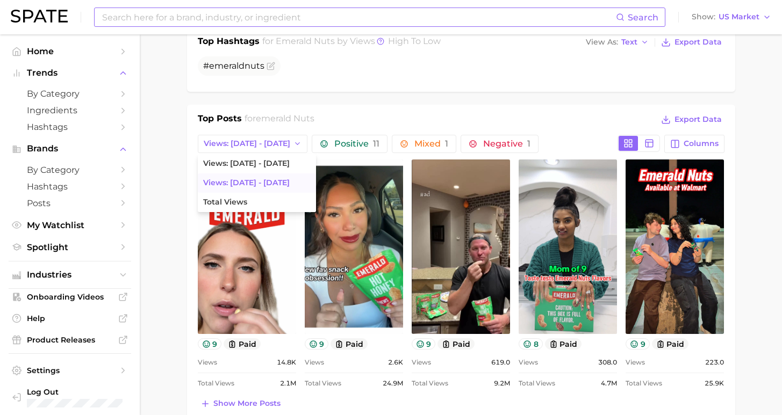
scroll to position [0, 0]
click at [269, 198] on button "Total Views" at bounding box center [257, 202] width 118 height 19
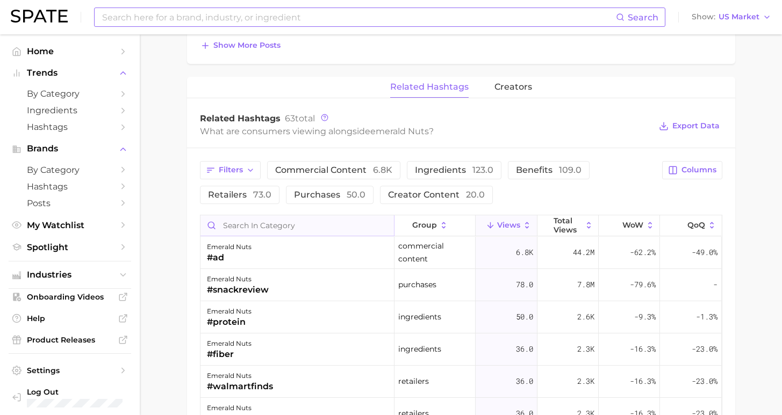
scroll to position [164, 0]
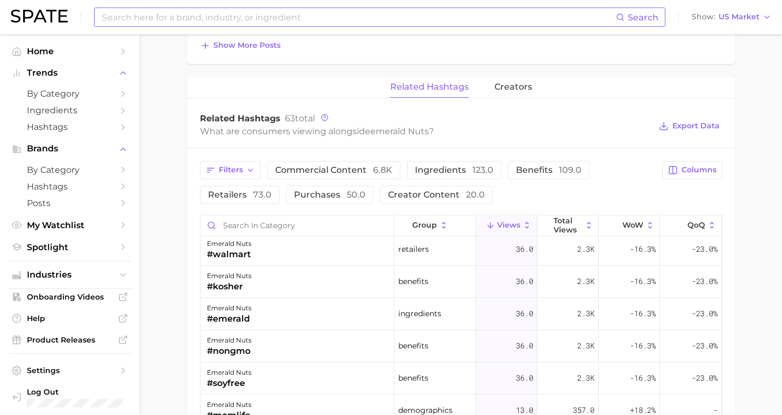
click at [259, 16] on input at bounding box center [358, 17] width 515 height 18
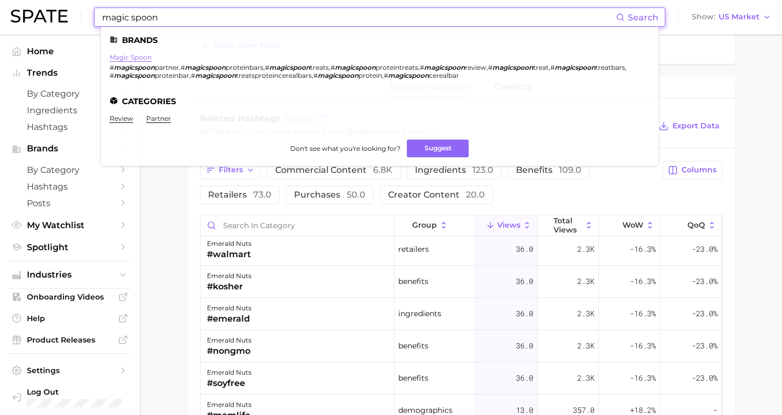
click at [133, 59] on link "magic spoon" at bounding box center [131, 57] width 42 height 8
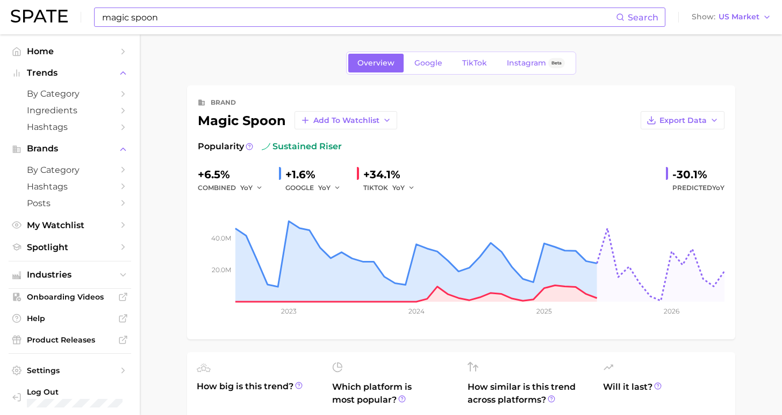
click at [263, 12] on input "magic spoon" at bounding box center [358, 17] width 515 height 18
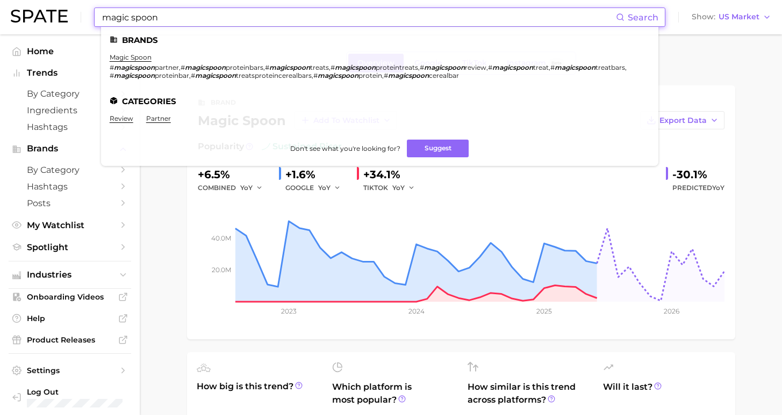
drag, startPoint x: 199, startPoint y: 12, endPoint x: 40, endPoint y: 12, distance: 159.6
click at [40, 12] on div "magic spoon Search Brands magic spoon # magicspoon partner , # magicspoon prote…" at bounding box center [391, 17] width 761 height 34
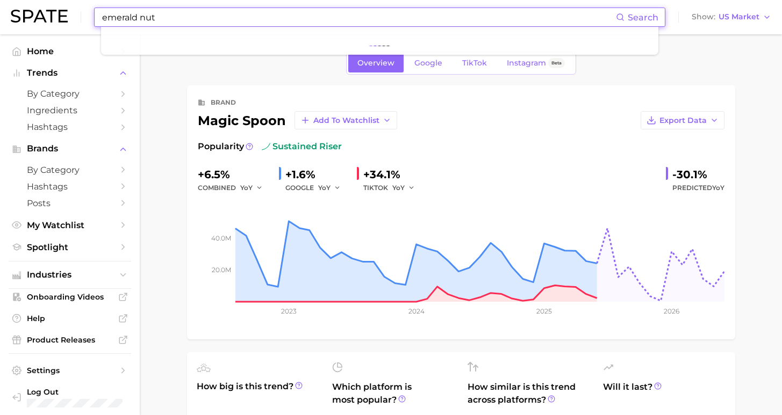
type input "emerald nuts"
click at [171, 18] on input "emerald nuts" at bounding box center [358, 17] width 515 height 18
click at [224, 12] on input "emerald nuts" at bounding box center [358, 17] width 515 height 18
click at [180, 20] on input "emerald nuts" at bounding box center [358, 17] width 515 height 18
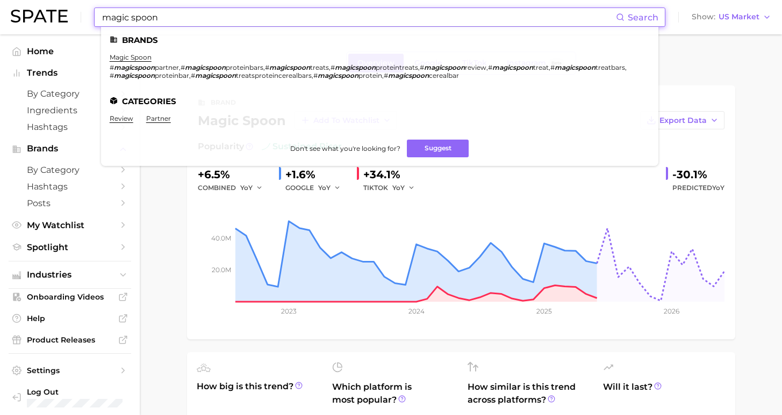
drag, startPoint x: 218, startPoint y: 21, endPoint x: 12, endPoint y: 12, distance: 206.6
click at [12, 12] on div "magic spoon Search Brands magic spoon # magicspoon partner , # magicspoon prote…" at bounding box center [391, 17] width 761 height 34
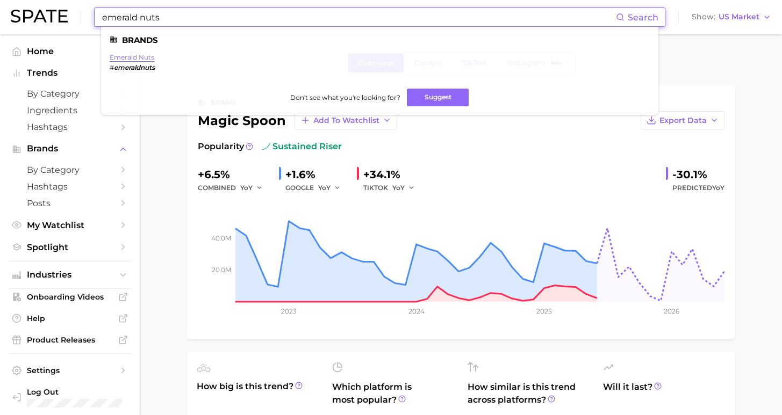
type input "emerald nuts"
click at [137, 59] on link "emerald nuts" at bounding box center [132, 57] width 45 height 8
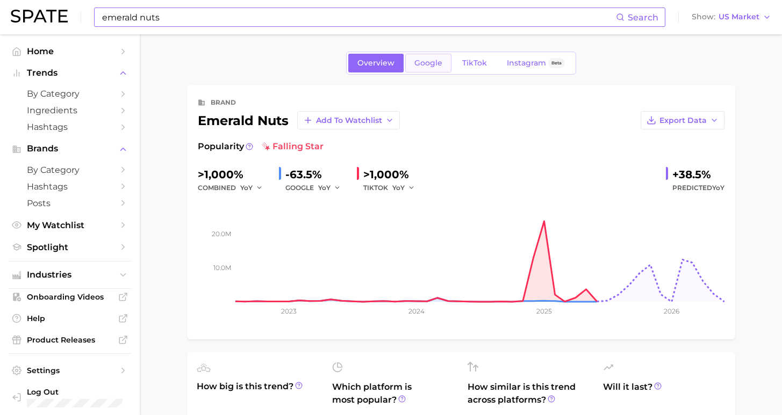
click at [427, 66] on span "Google" at bounding box center [428, 63] width 28 height 9
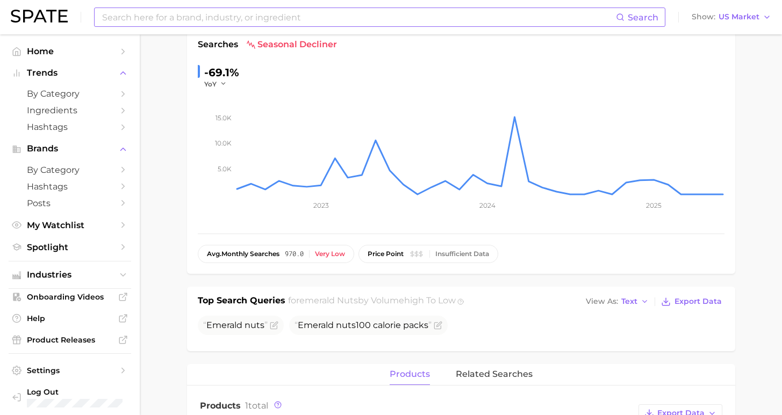
scroll to position [200, 0]
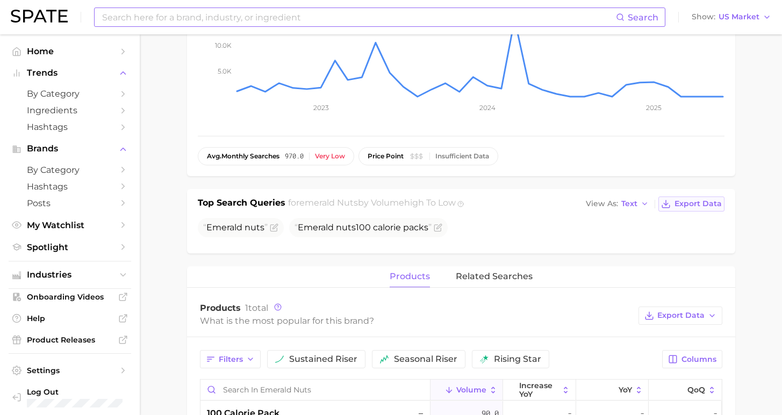
click at [694, 201] on span "Export Data" at bounding box center [698, 203] width 47 height 9
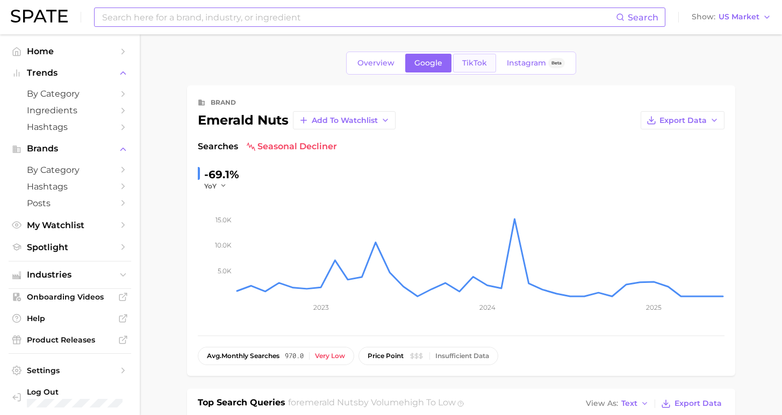
click at [467, 64] on span "TikTok" at bounding box center [474, 63] width 25 height 9
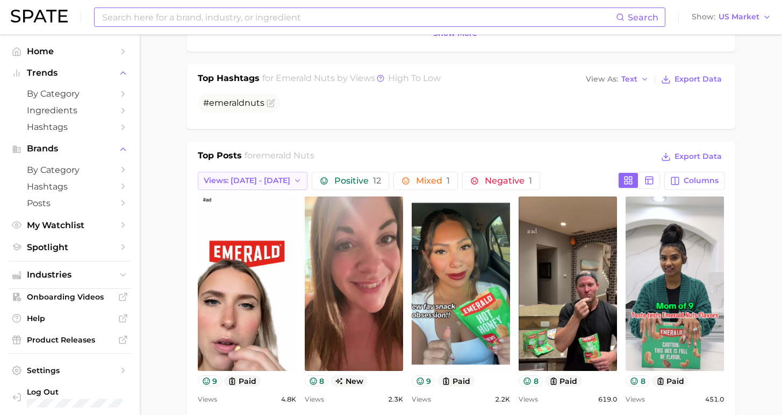
click at [261, 188] on button "Views: [DATE] - [DATE]" at bounding box center [253, 181] width 110 height 18
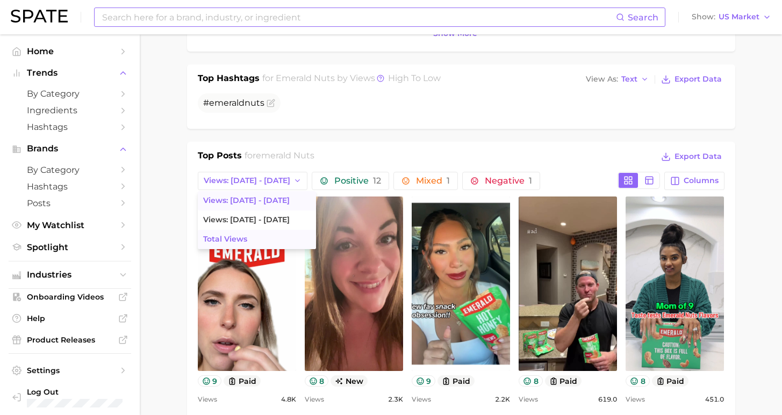
click at [266, 240] on button "Total Views" at bounding box center [257, 239] width 118 height 19
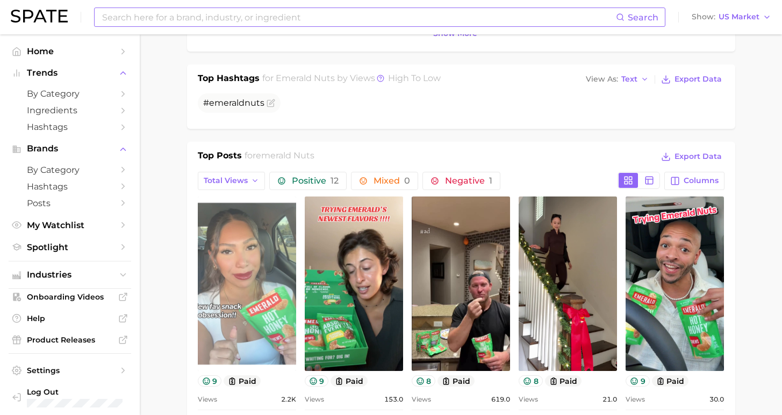
click at [231, 314] on link "view post on TikTok" at bounding box center [247, 284] width 98 height 175
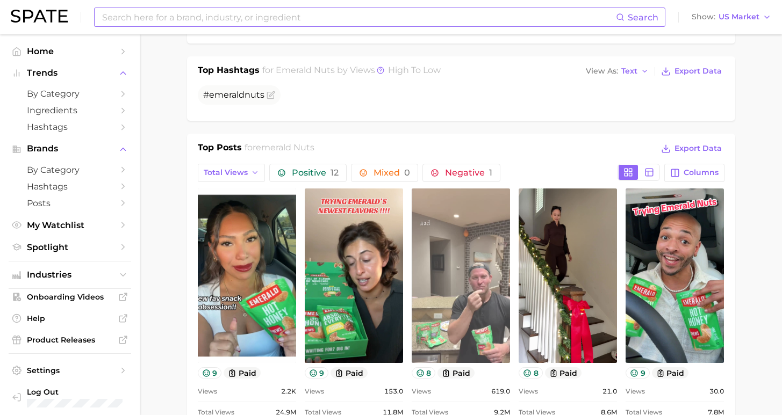
scroll to position [371, 0]
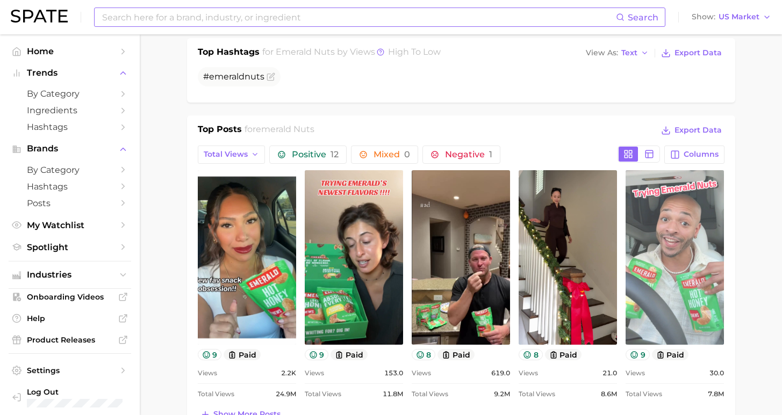
click at [654, 333] on link "view post on TikTok" at bounding box center [675, 257] width 98 height 175
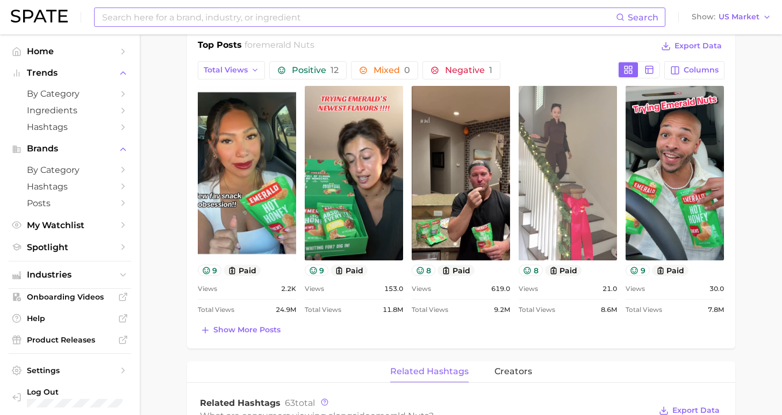
scroll to position [548, 0]
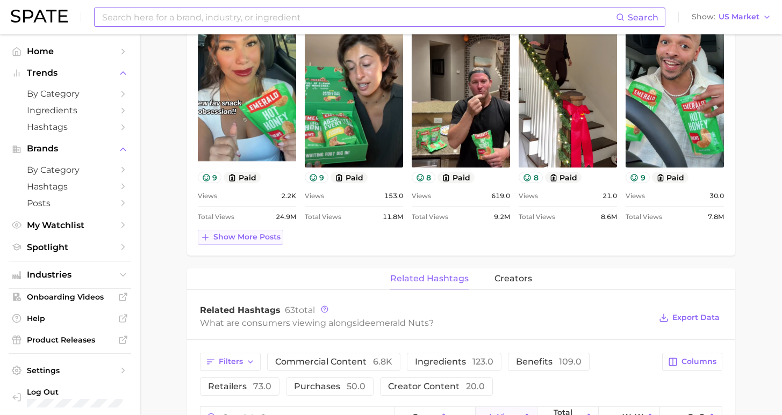
click at [261, 240] on span "Show more posts" at bounding box center [246, 237] width 67 height 9
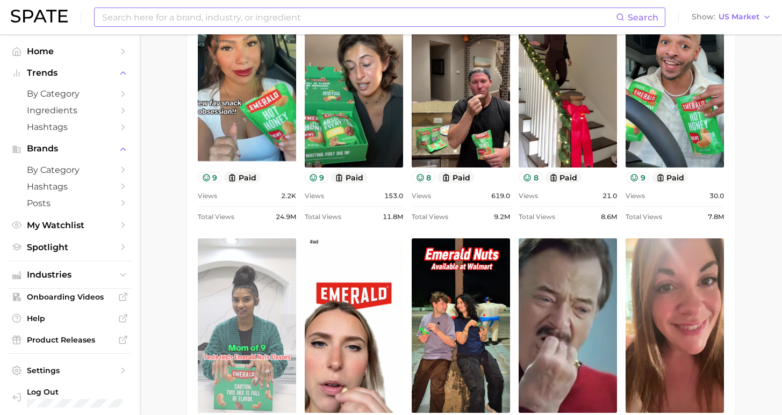
scroll to position [563, 0]
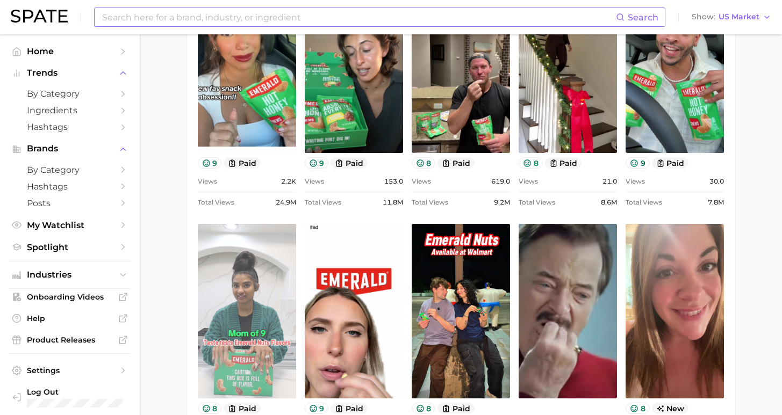
click at [267, 380] on link "view post on TikTok" at bounding box center [247, 311] width 98 height 175
